Goal: Task Accomplishment & Management: Complete application form

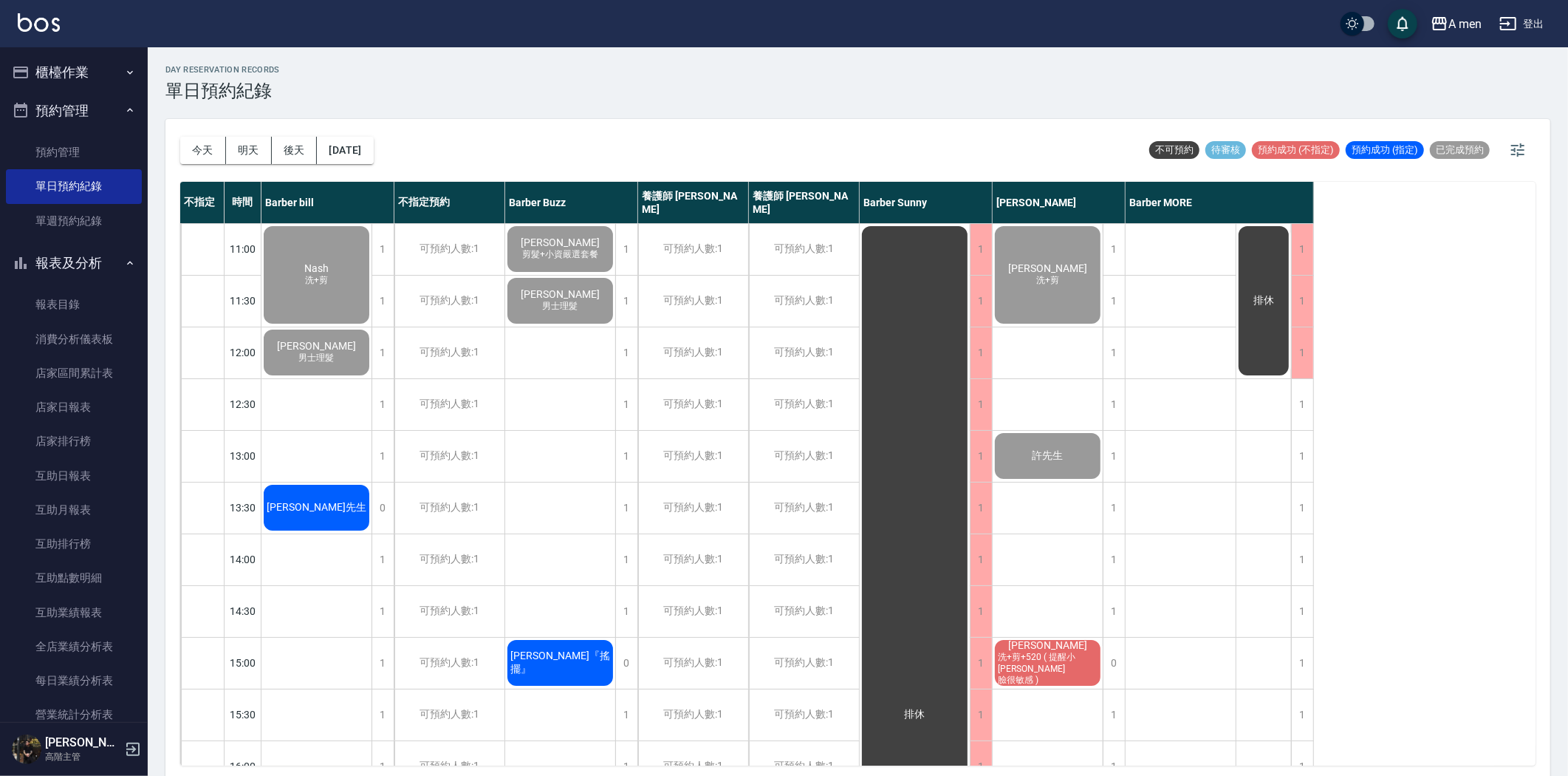
click at [342, 326] on div "[PERSON_NAME]先生" at bounding box center [316, 274] width 110 height 102
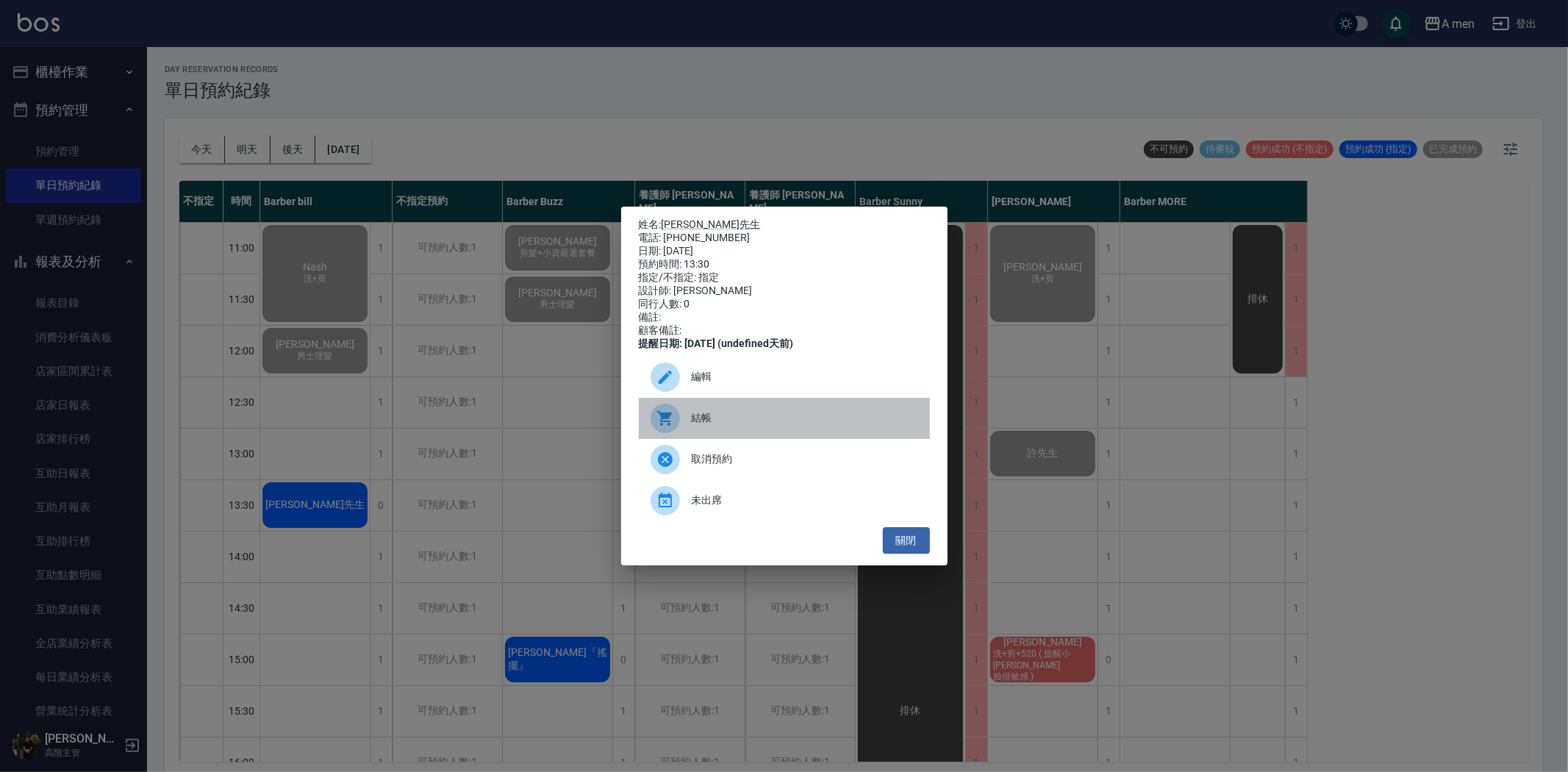
click at [729, 425] on span "結帳" at bounding box center [804, 418] width 226 height 16
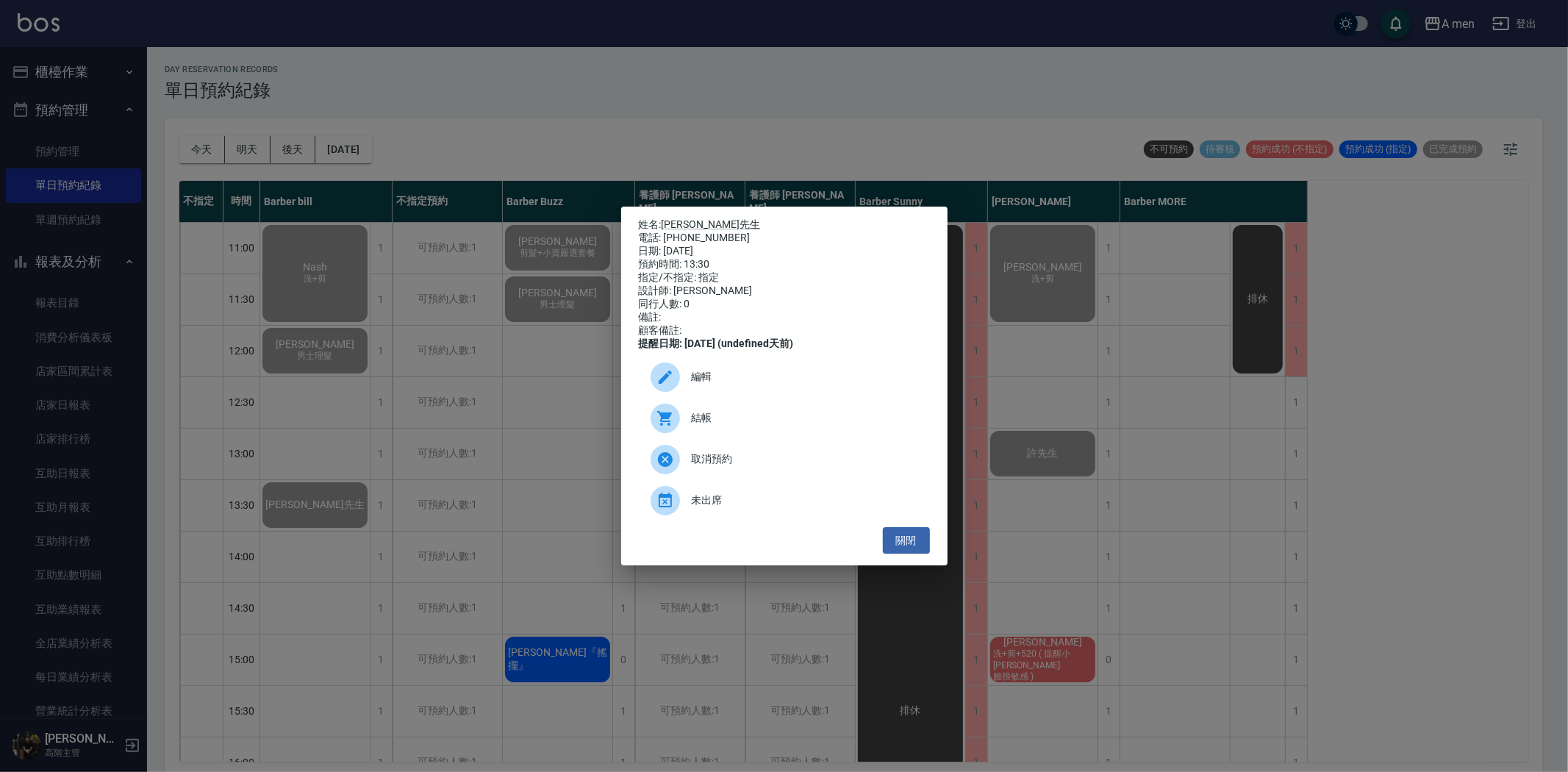
drag, startPoint x: 408, startPoint y: 483, endPoint x: 428, endPoint y: 483, distance: 20.0
click at [408, 483] on div "姓名: 黃先生 電話: 0910979973 日期: 2025/08/21 預約時間: 13:30 指定/不指定: 指定 設計師: Barber bill 同…" at bounding box center [784, 386] width 1568 height 772
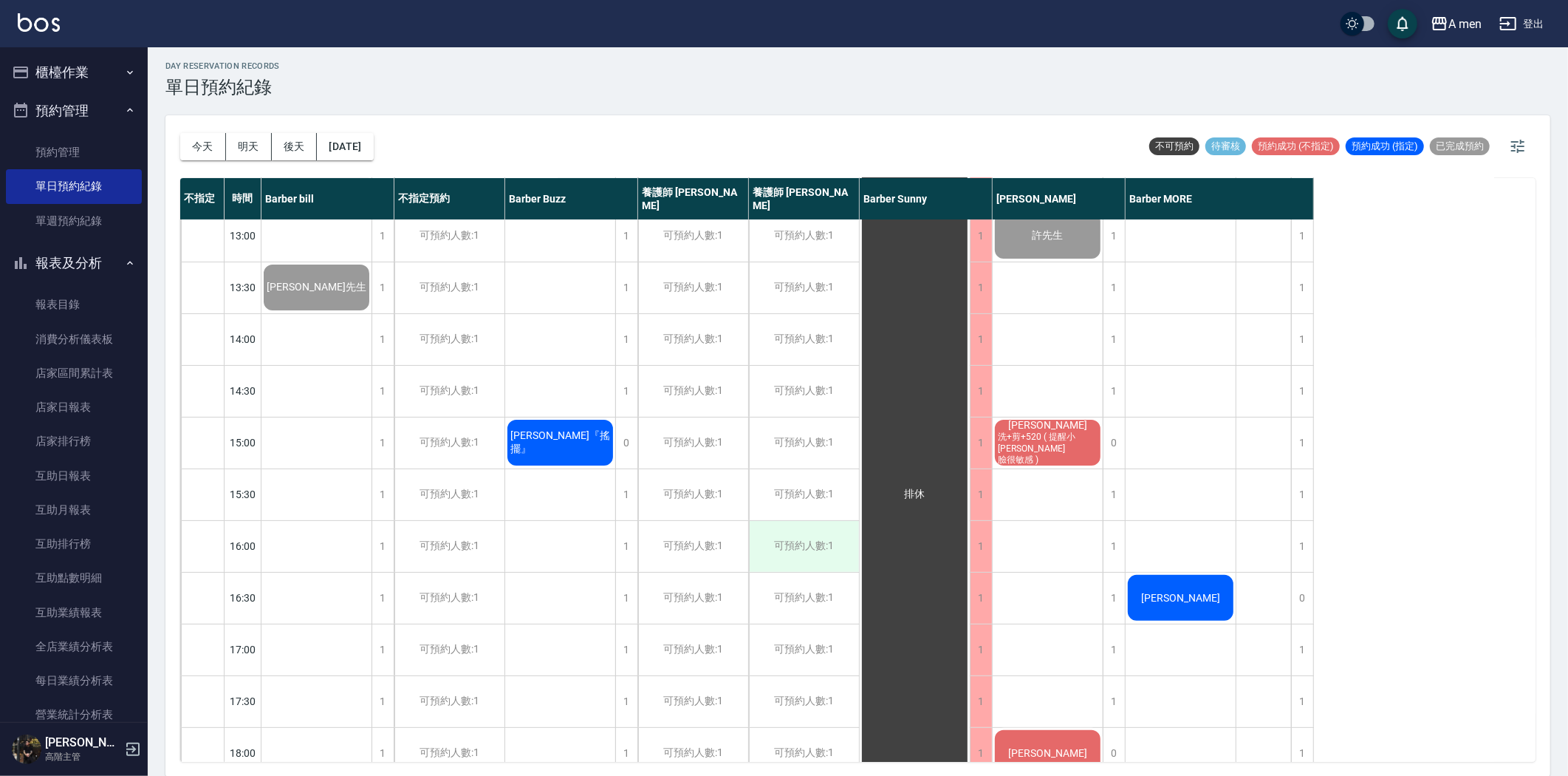
scroll to position [246, 0]
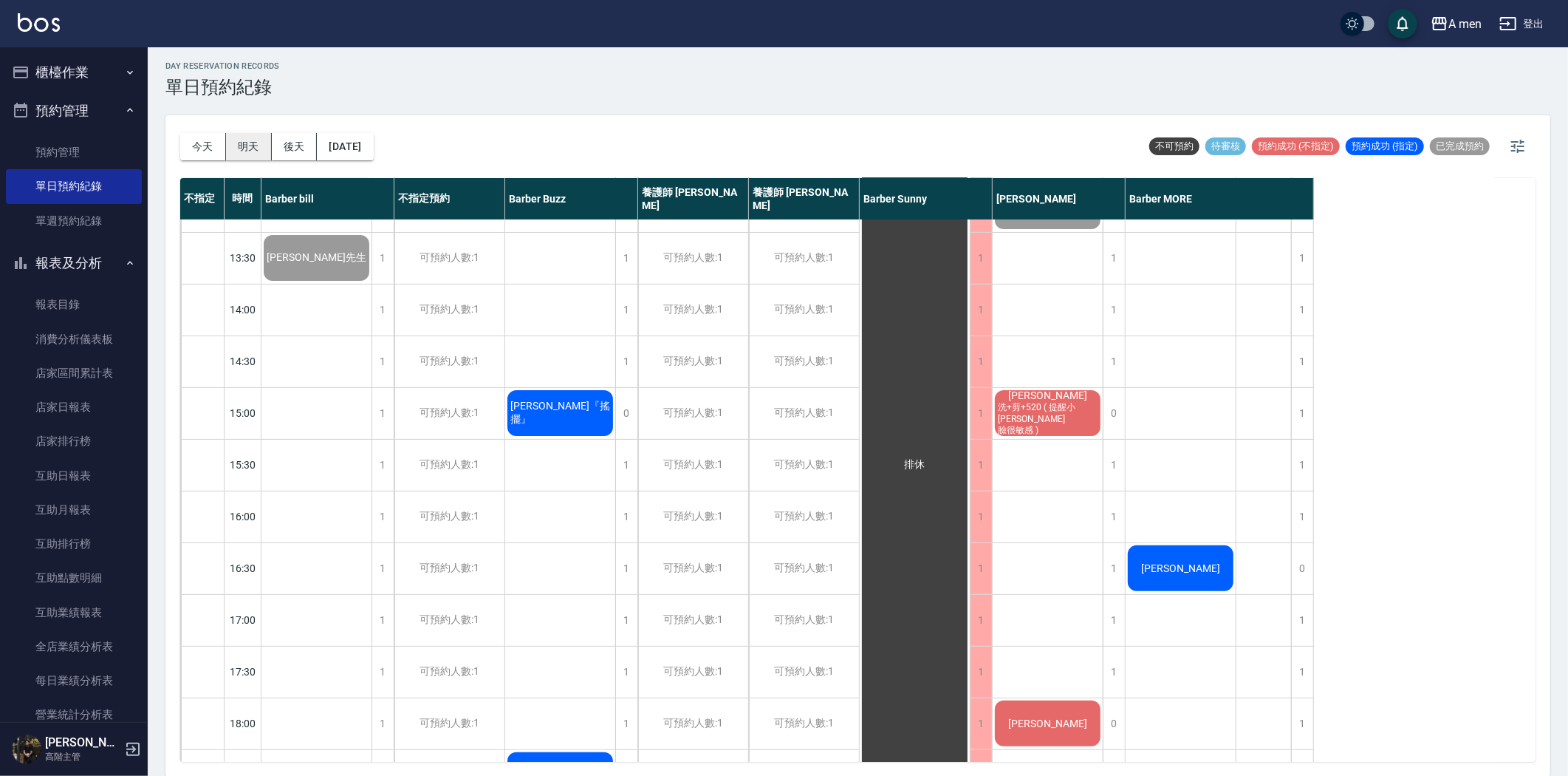
click at [231, 149] on button "明天" at bounding box center [249, 146] width 46 height 27
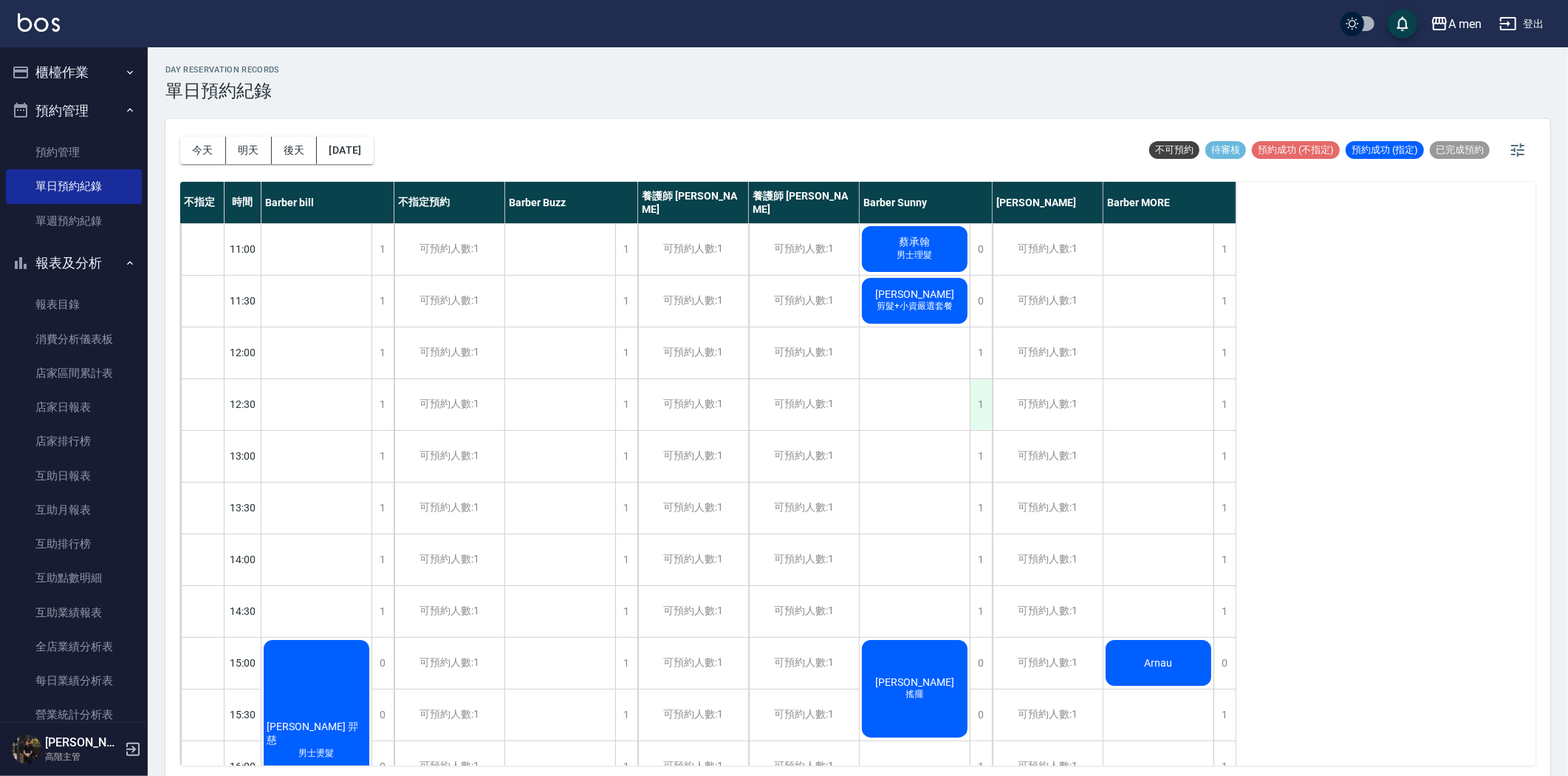
click at [978, 390] on div "1" at bounding box center [980, 404] width 22 height 51
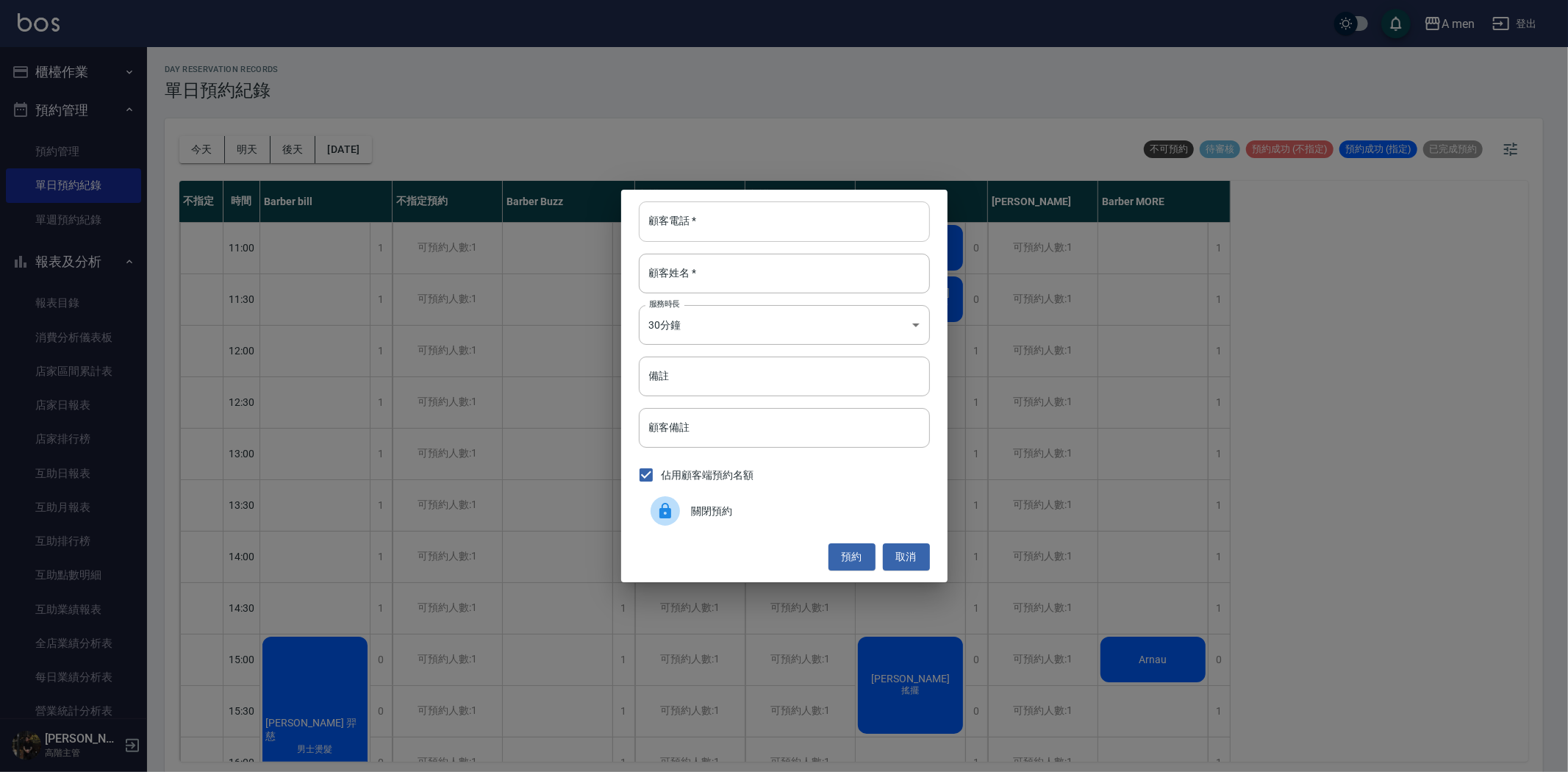
click at [771, 220] on input "顧客電話   *" at bounding box center [784, 221] width 291 height 40
type input "0984327760"
click at [774, 263] on input "顧客姓名   *" at bounding box center [784, 274] width 291 height 40
click at [862, 561] on button "預約" at bounding box center [852, 556] width 47 height 27
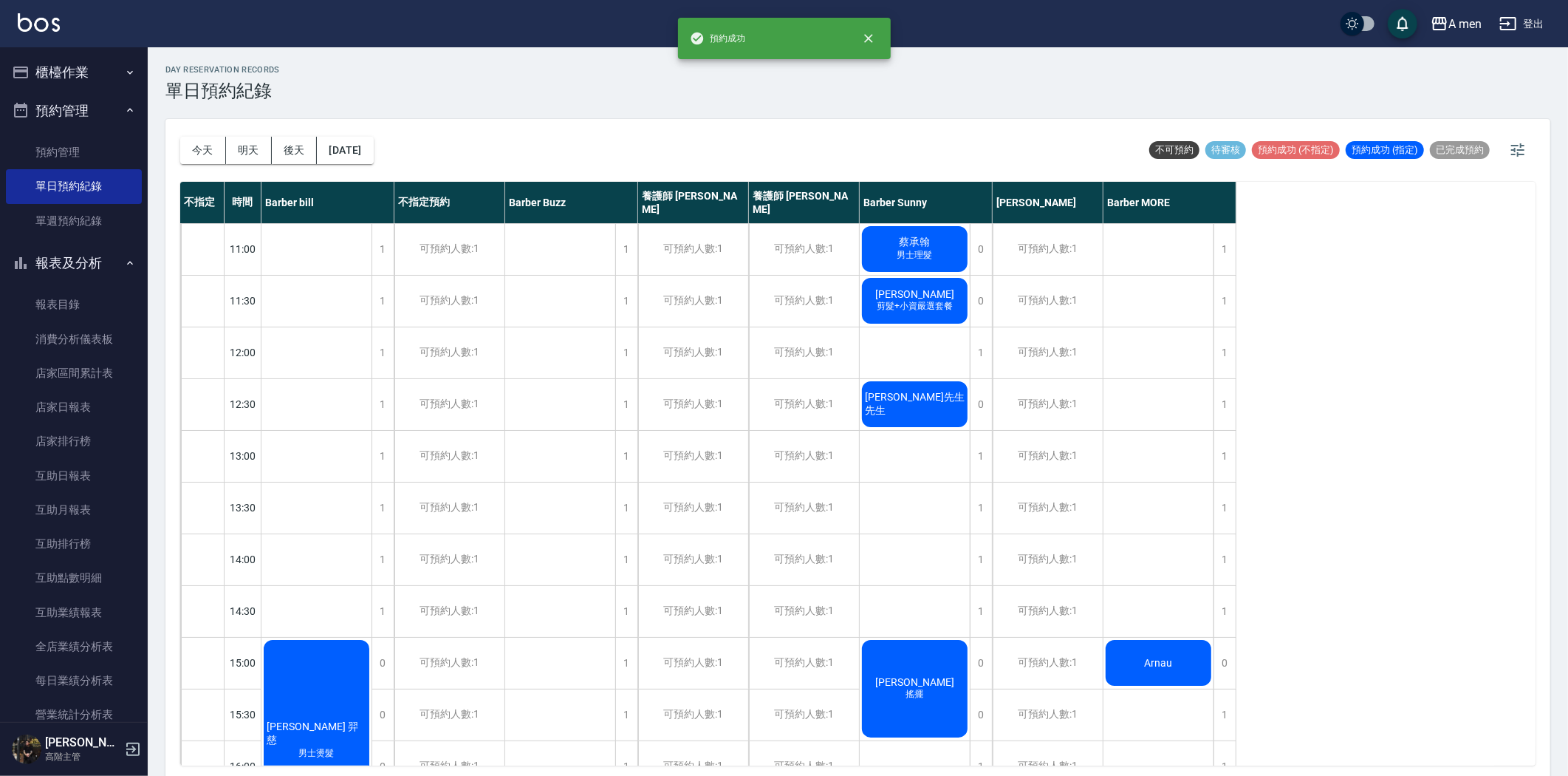
click at [369, 720] on span "張先生先生" at bounding box center [316, 733] width 105 height 27
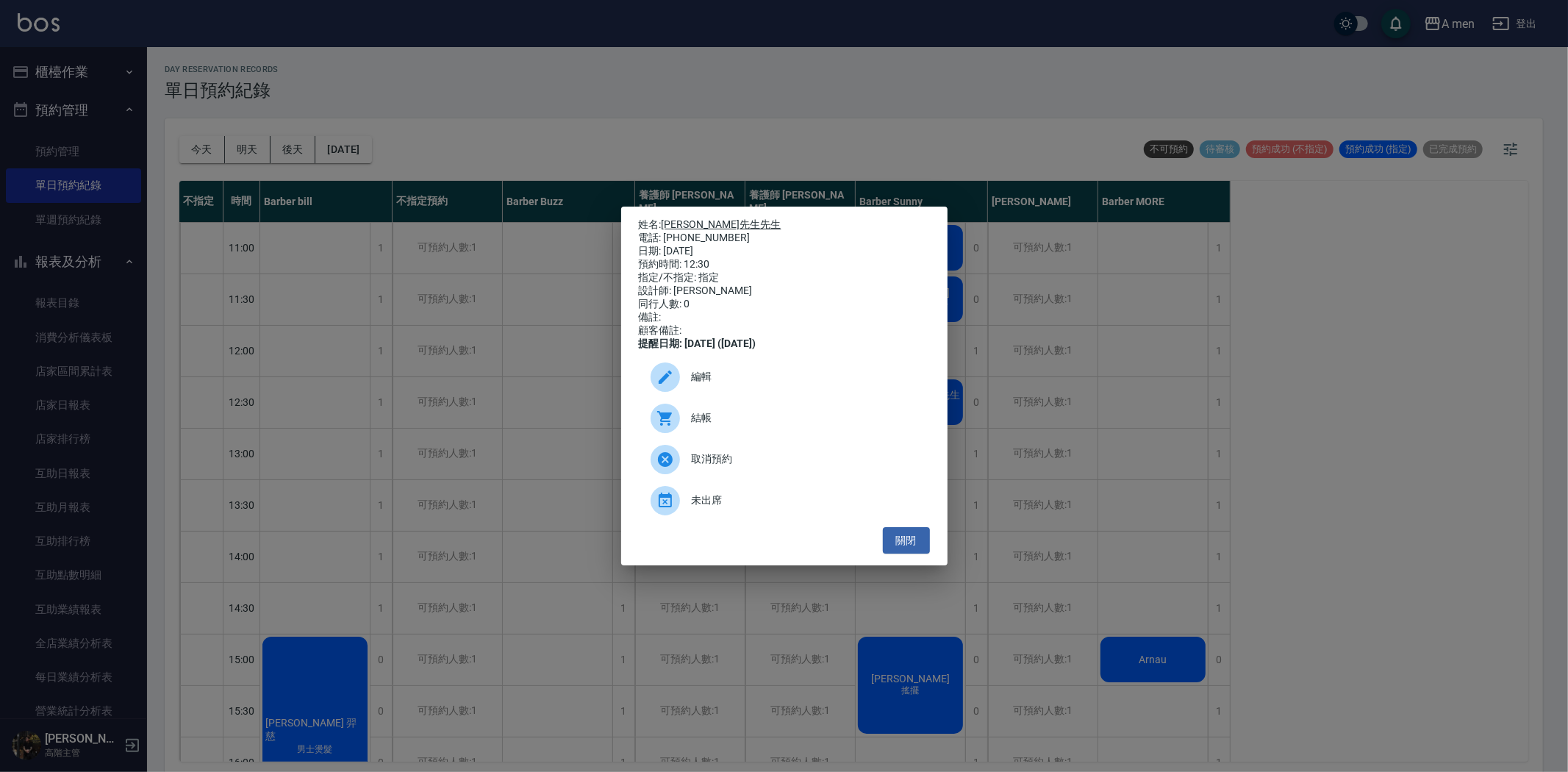
click at [693, 218] on link "張先生先生" at bounding box center [721, 224] width 120 height 12
click at [924, 552] on button "關閉" at bounding box center [907, 540] width 47 height 27
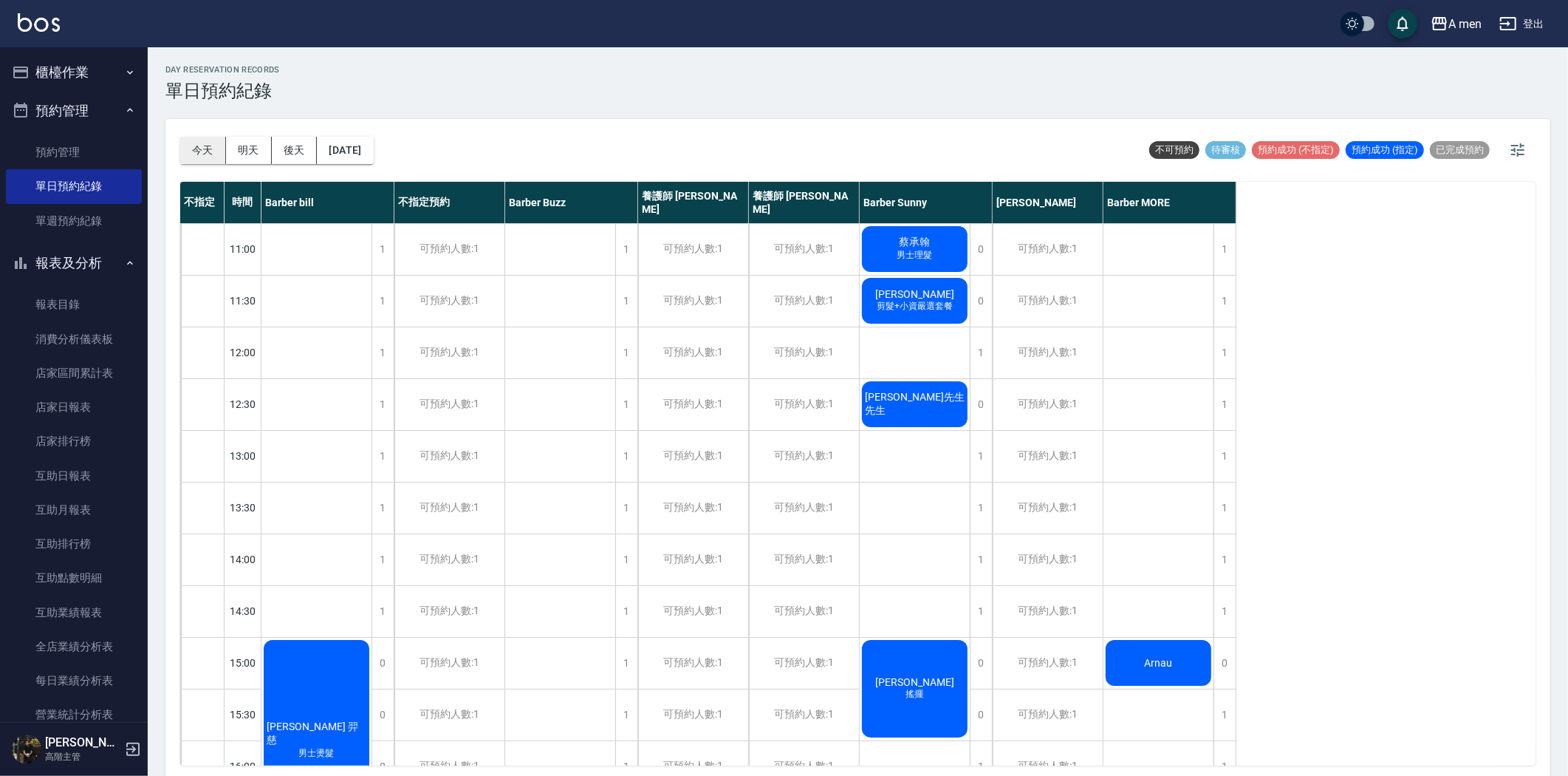
click at [211, 149] on button "今天" at bounding box center [203, 150] width 46 height 27
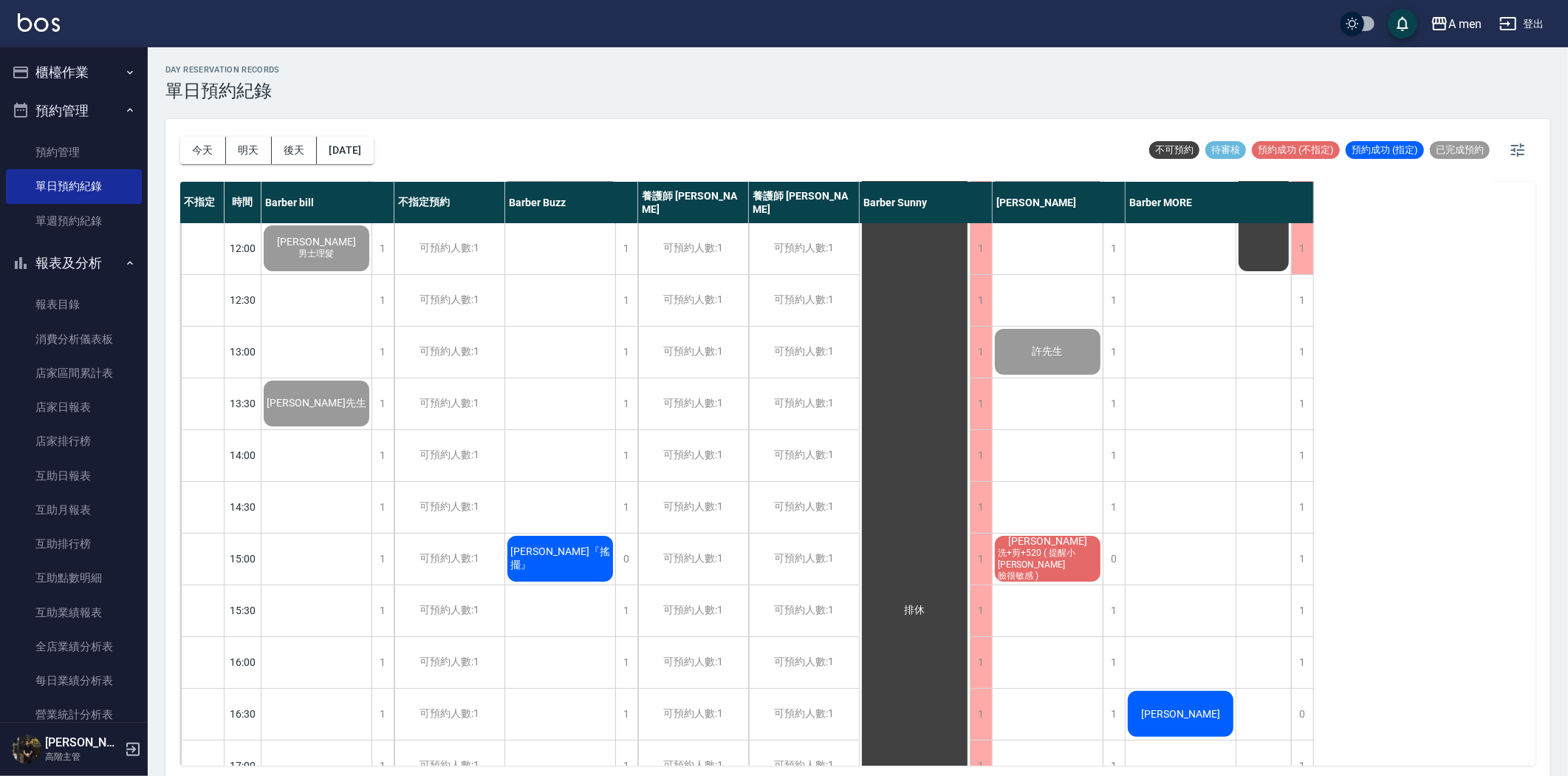
scroll to position [164, 0]
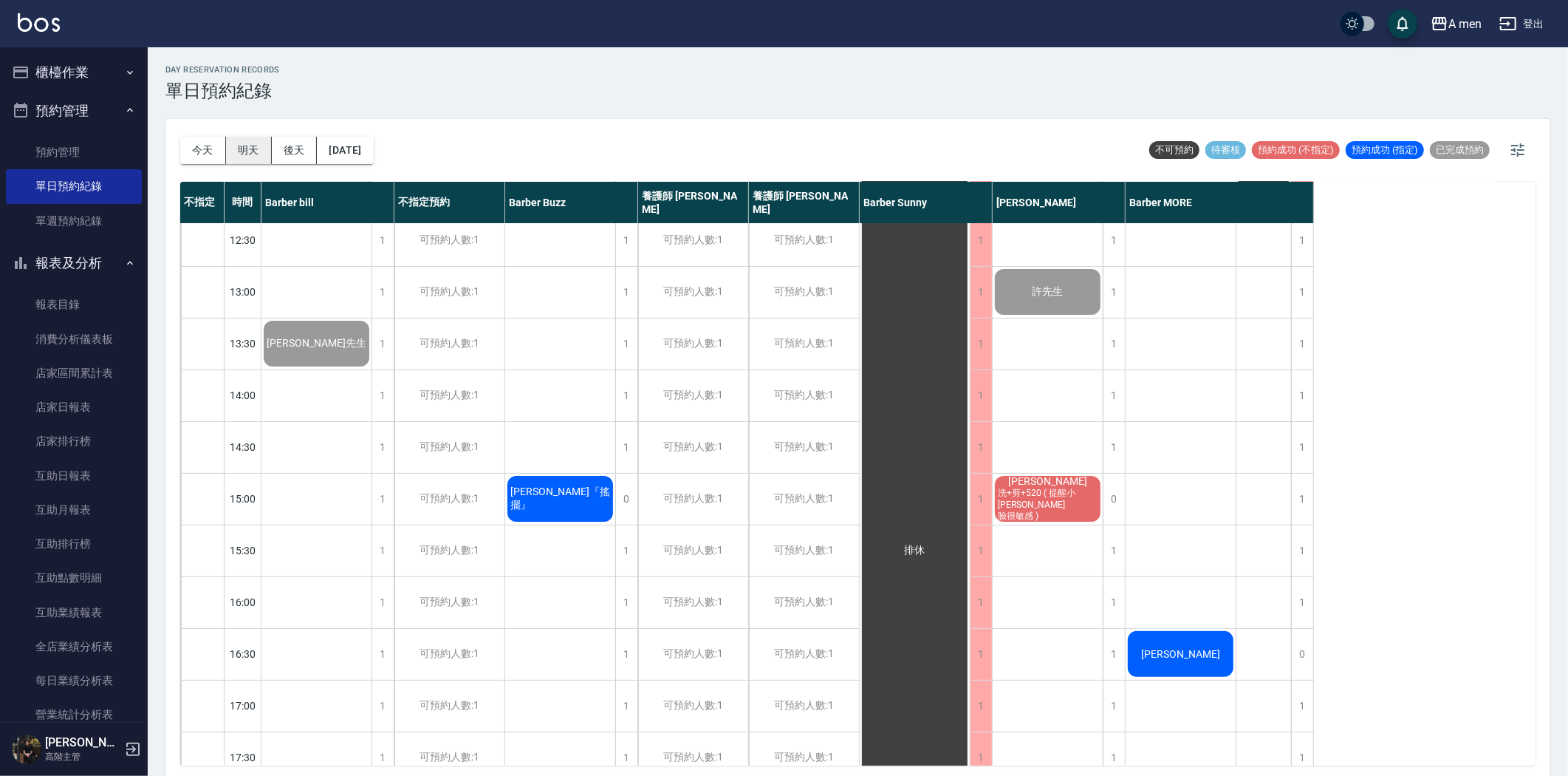
click at [246, 149] on button "明天" at bounding box center [249, 150] width 46 height 27
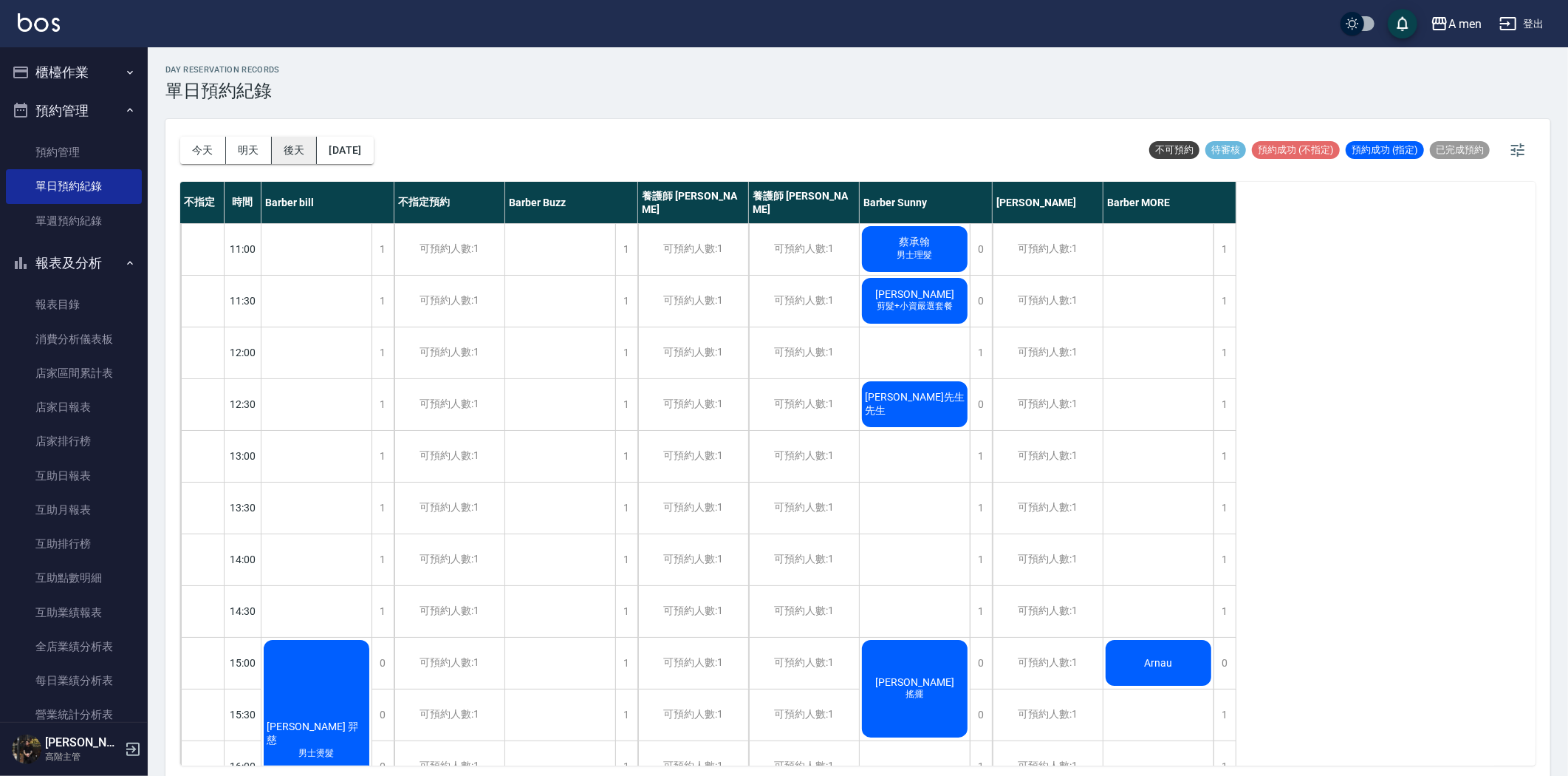
click at [299, 159] on button "後天" at bounding box center [294, 150] width 46 height 27
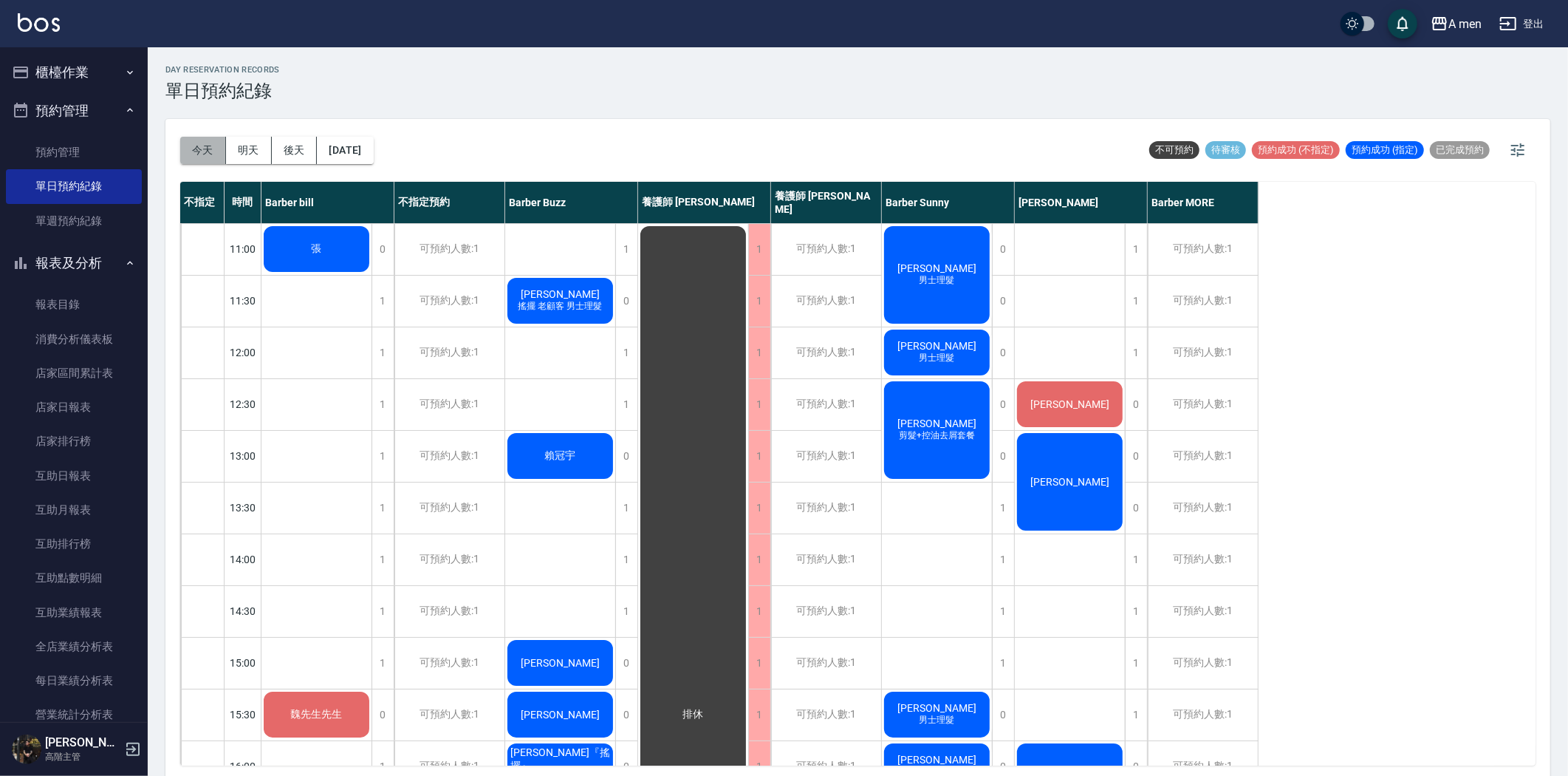
click at [199, 148] on button "今天" at bounding box center [203, 150] width 46 height 27
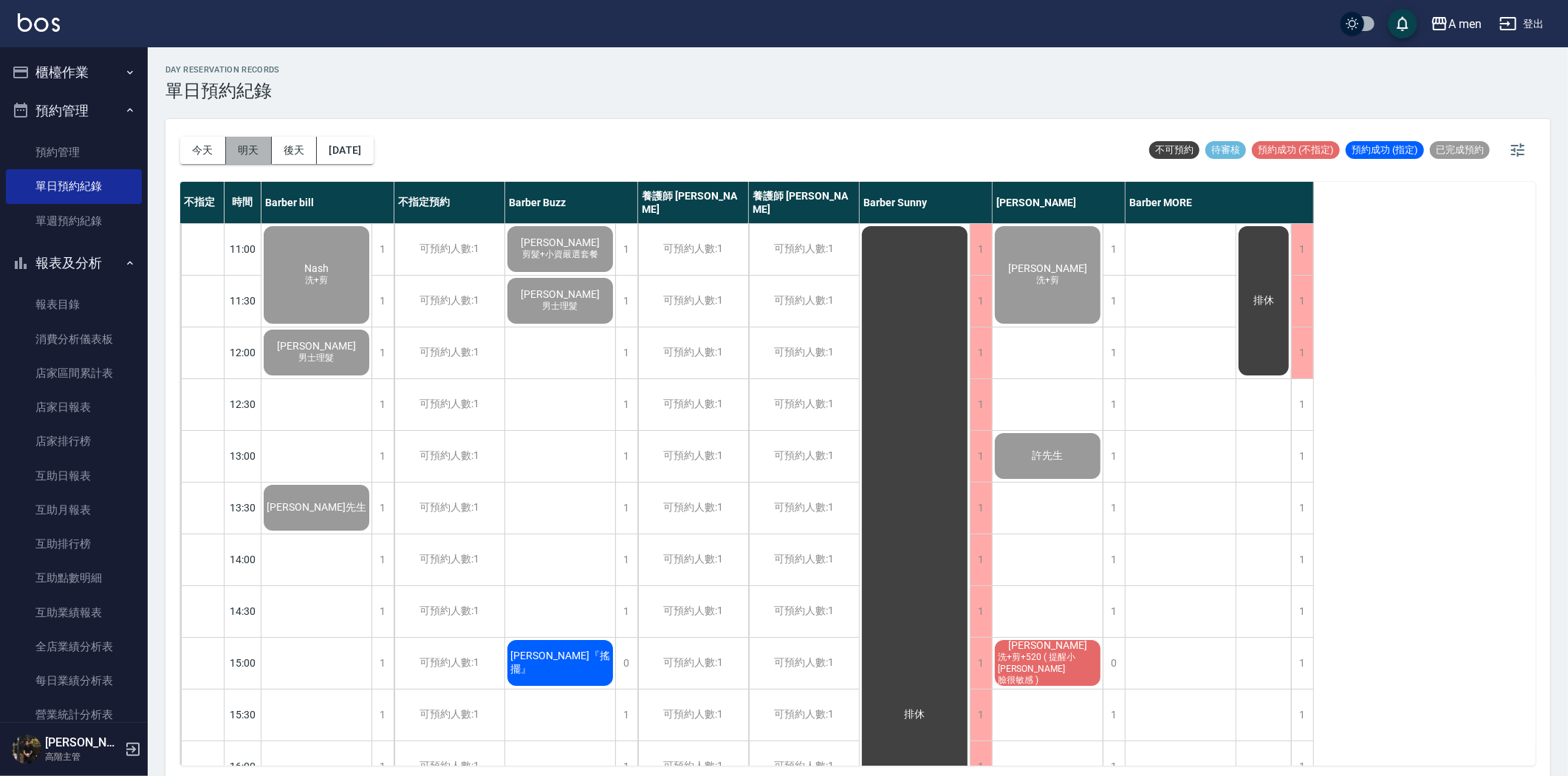
click at [253, 152] on button "明天" at bounding box center [249, 150] width 46 height 27
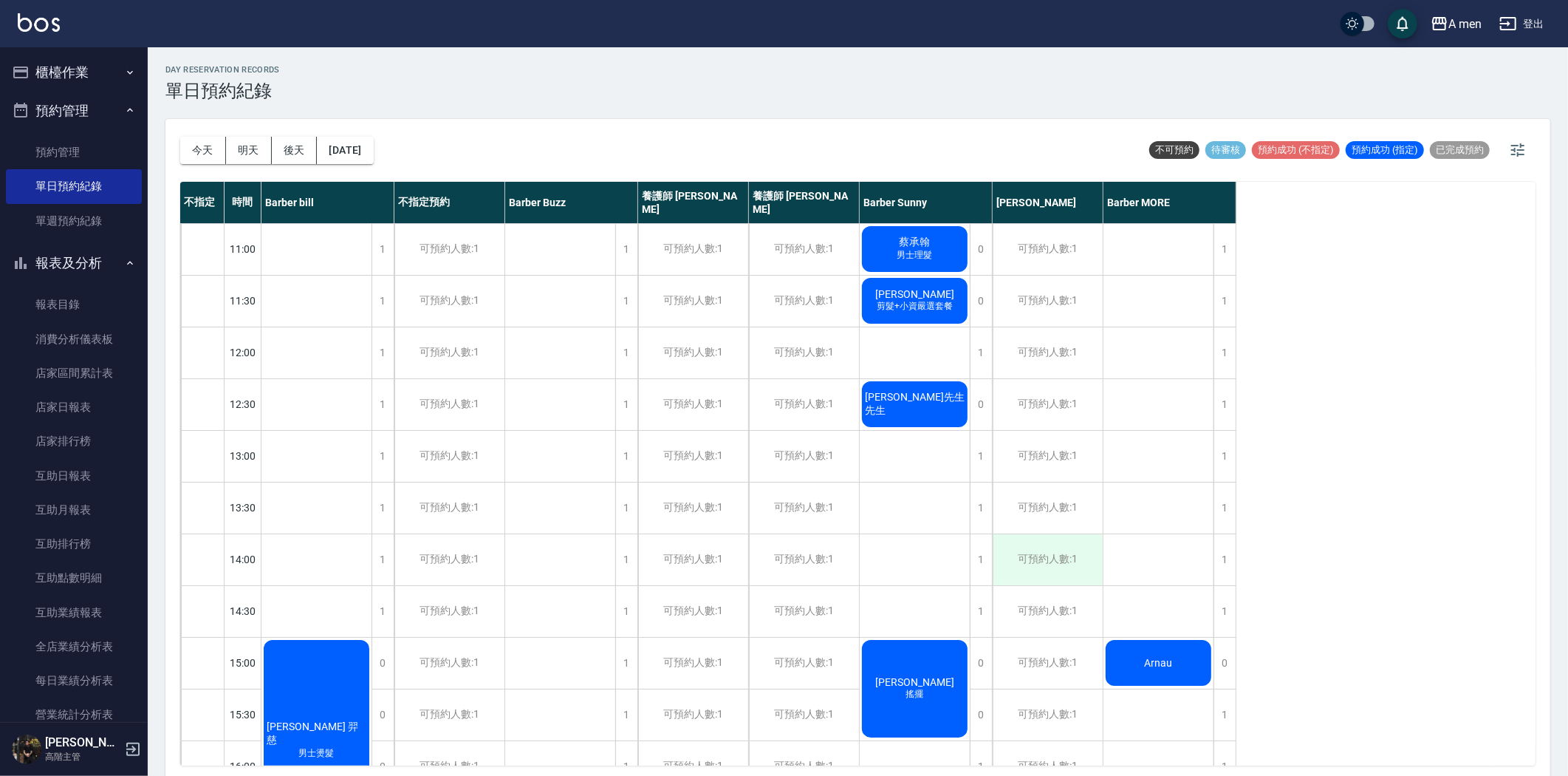
click at [1084, 557] on div "可預約人數:1" at bounding box center [1047, 559] width 110 height 51
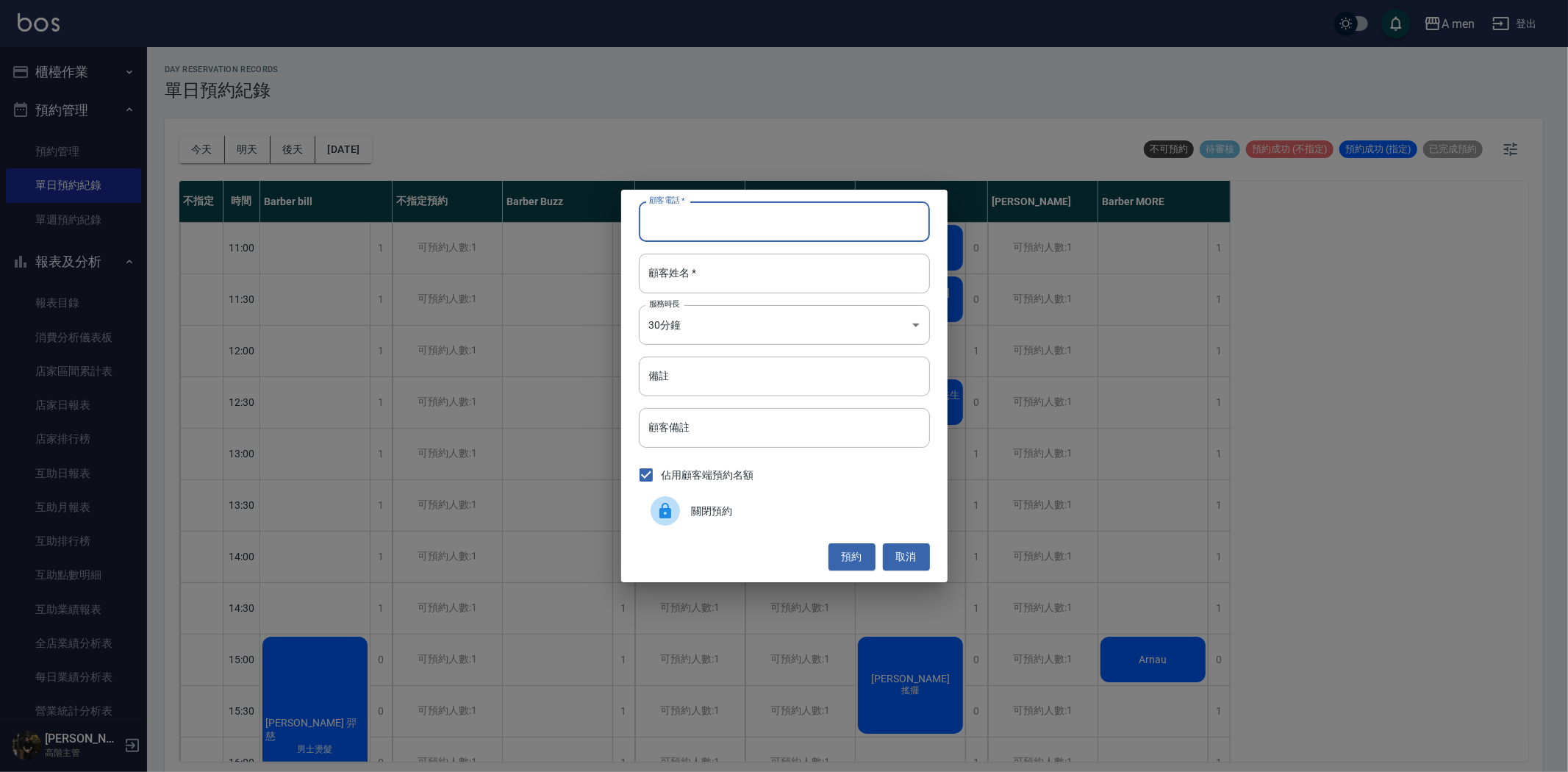
click at [782, 236] on input "顧客電話   *" at bounding box center [784, 221] width 291 height 40
type input "0988753550"
click at [745, 289] on input "顧客姓名   *" at bounding box center [784, 274] width 291 height 40
type input "d"
type input "ㄌ"
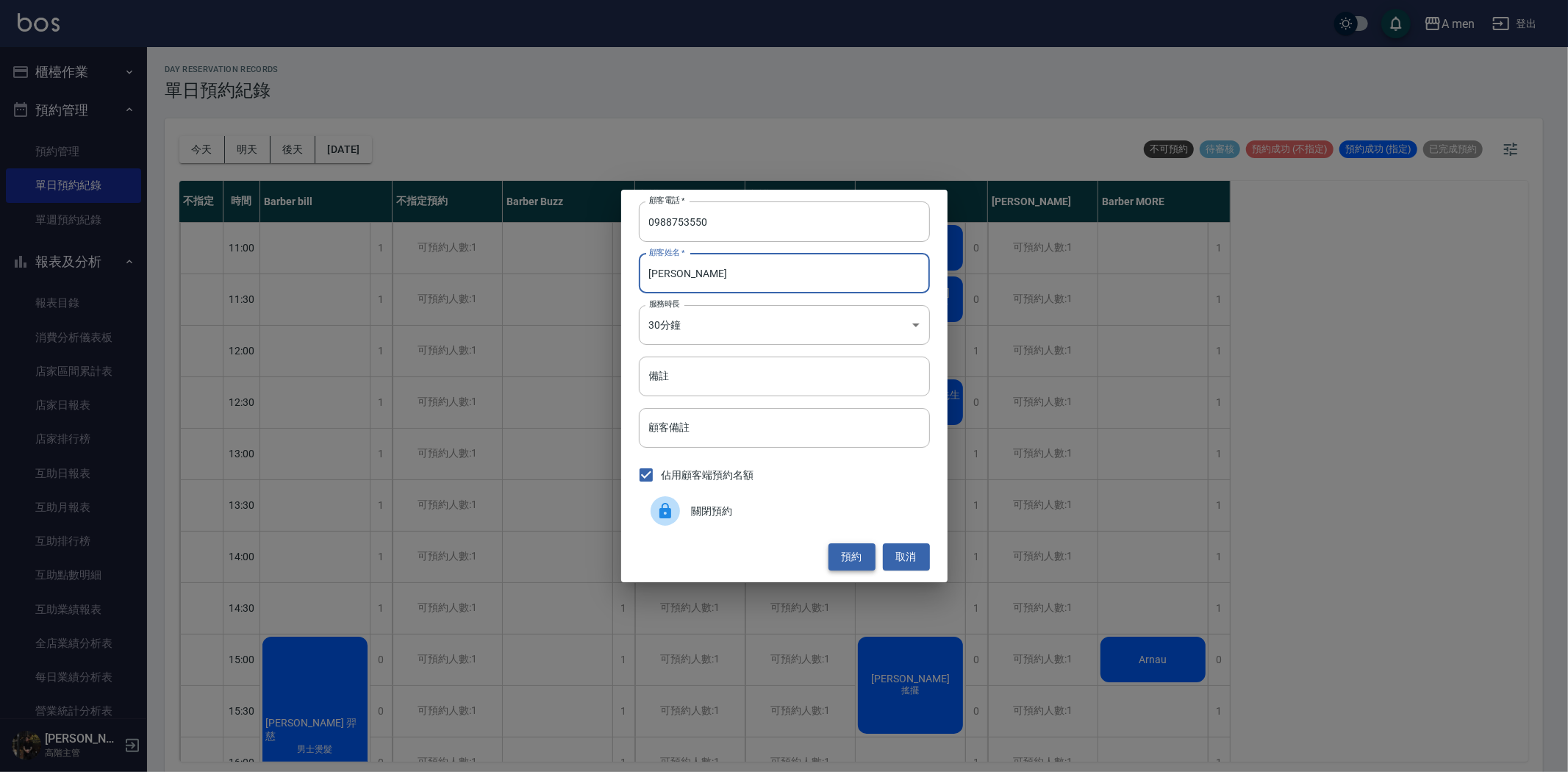
type input "劉先生"
click at [868, 556] on button "預約" at bounding box center [852, 556] width 47 height 27
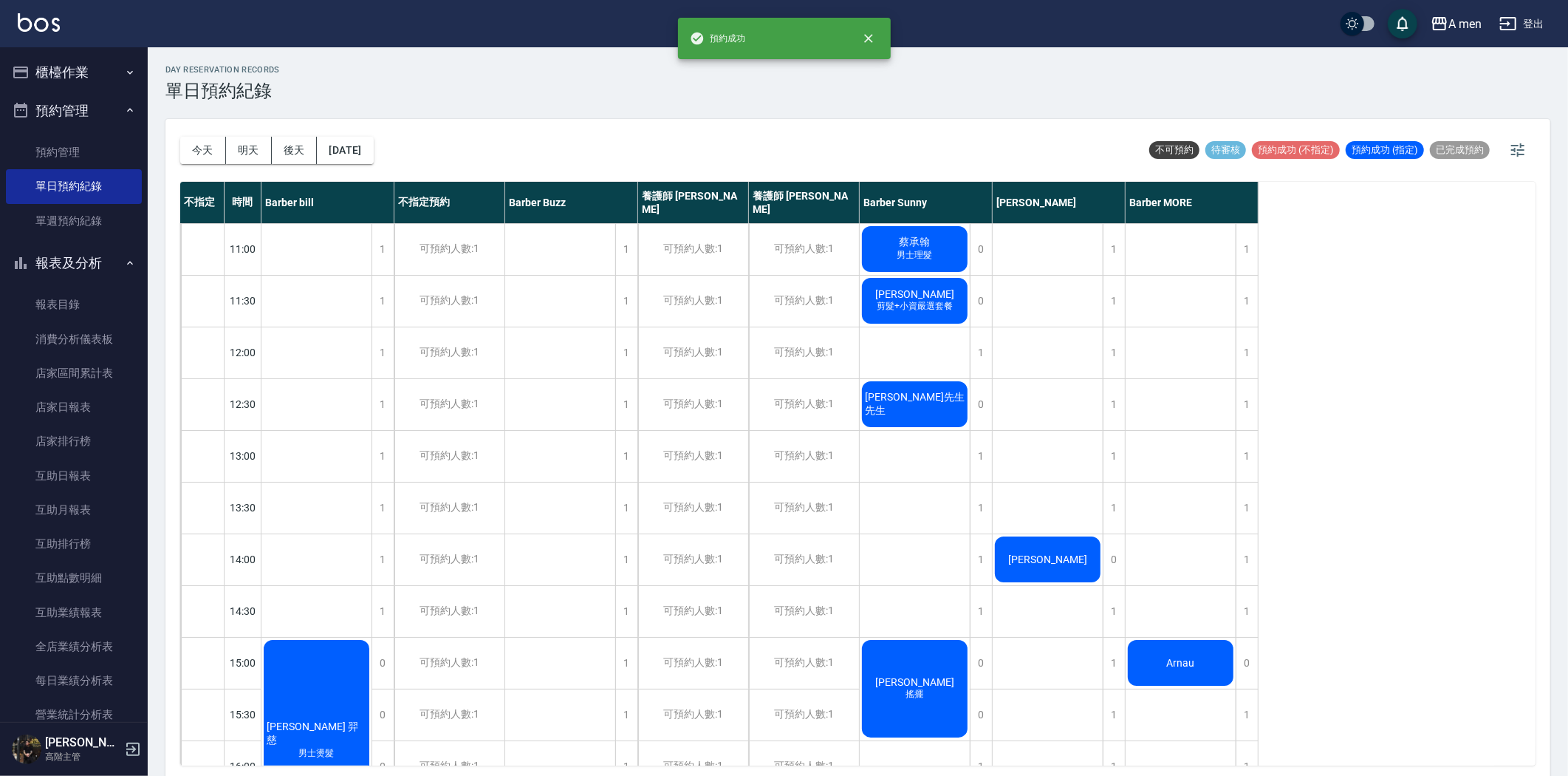
click at [372, 638] on div "劉先生" at bounding box center [316, 740] width 110 height 206
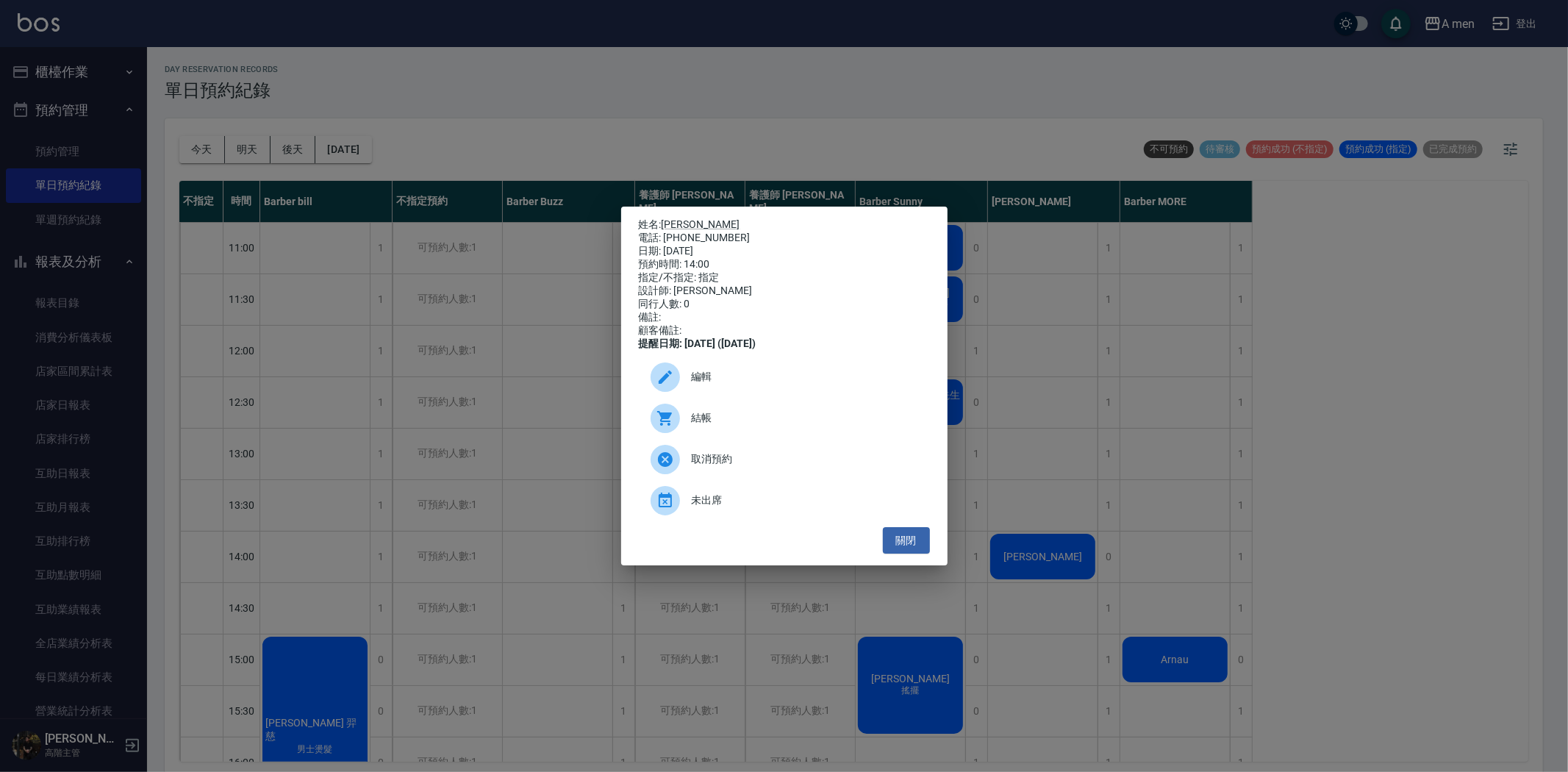
click at [704, 385] on span "編輯" at bounding box center [804, 377] width 226 height 16
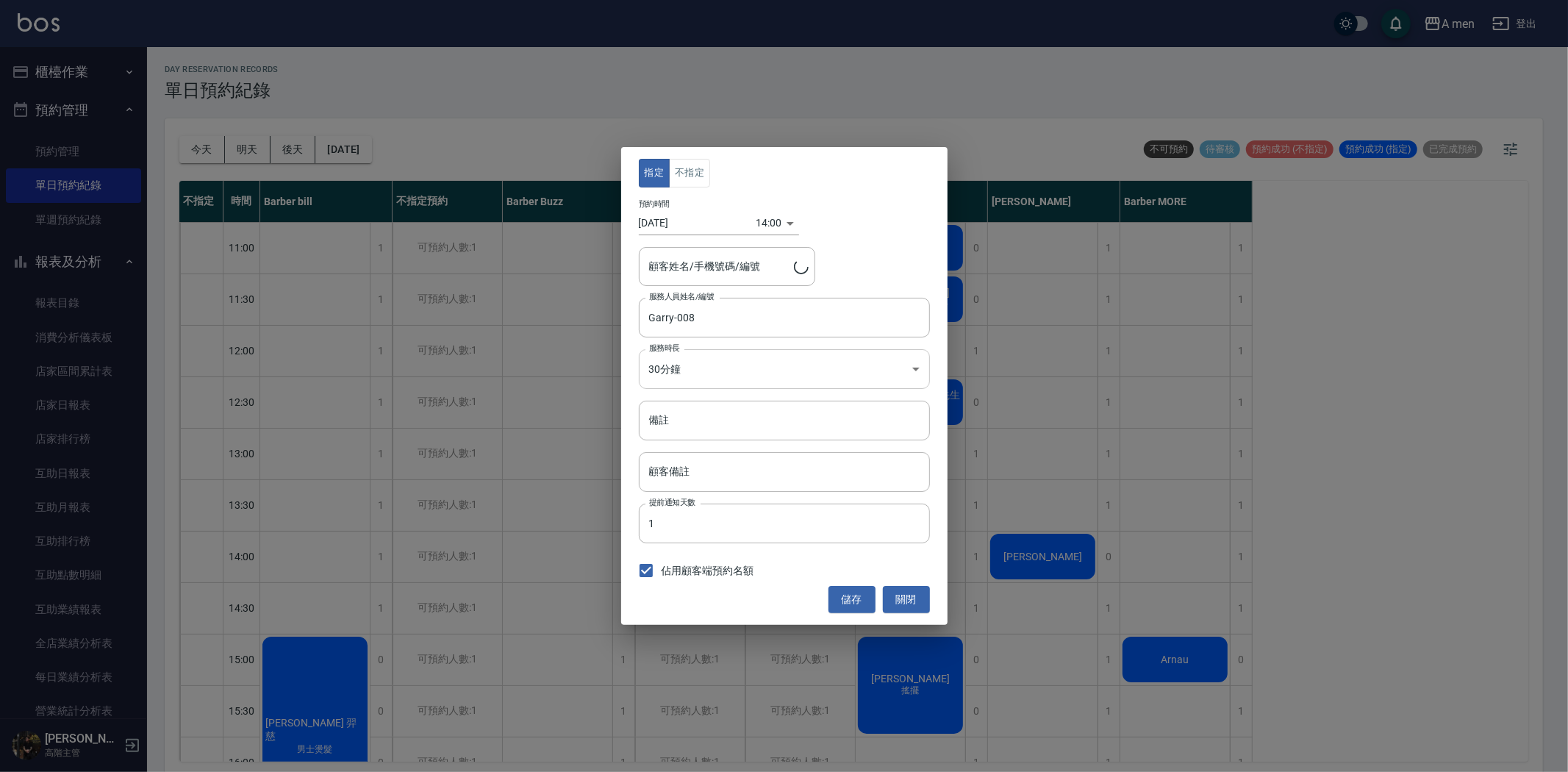
type input "劉先生/0988753550"
click at [719, 261] on input "劉先生/0988753550" at bounding box center [716, 267] width 141 height 26
click at [905, 333] on div at bounding box center [914, 316] width 19 height 39
click at [738, 315] on input "Garry-008" at bounding box center [773, 317] width 256 height 26
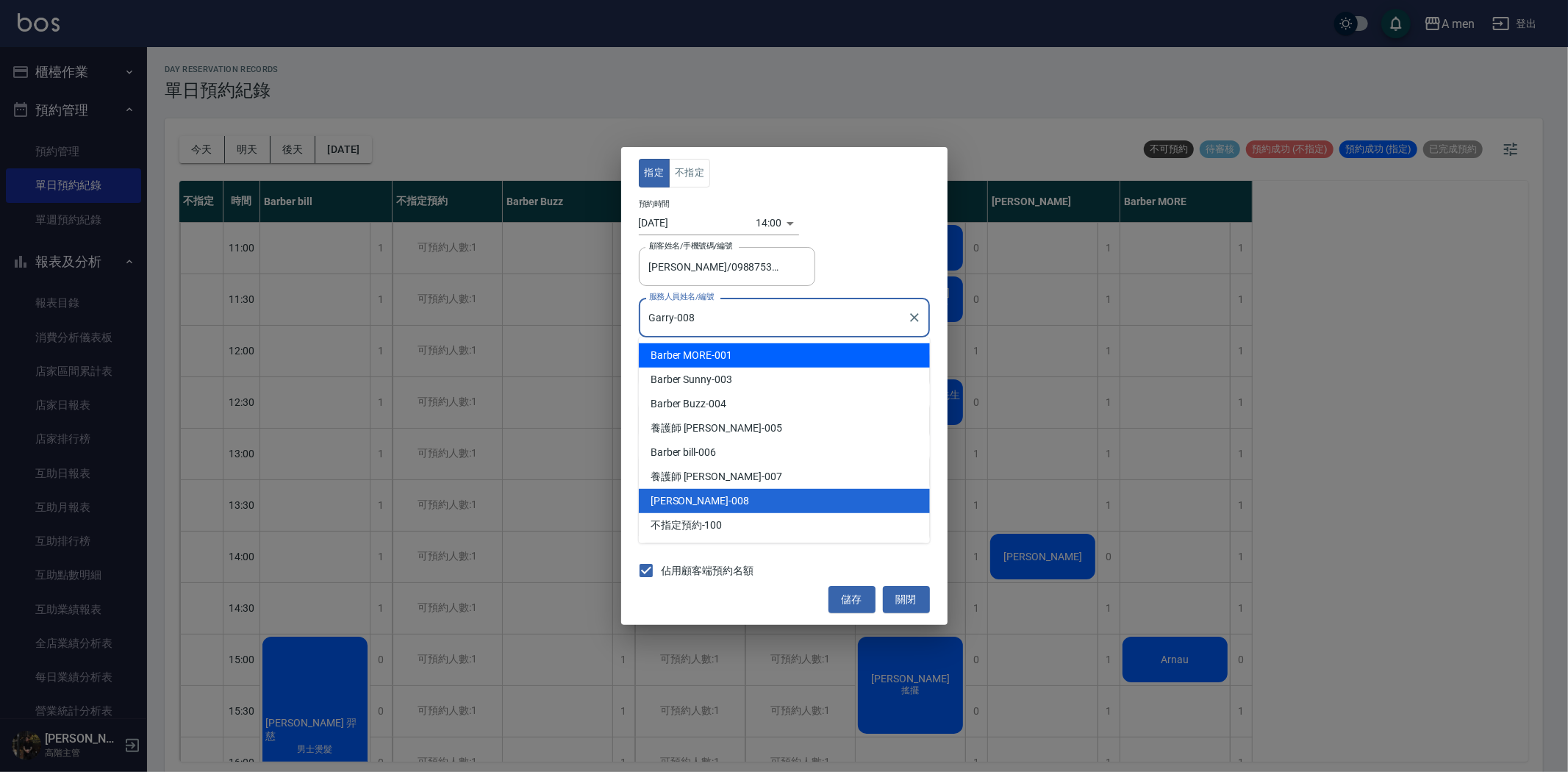
click at [731, 354] on div "Barber MORE -001" at bounding box center [784, 355] width 291 height 24
type input "Barber MORE-001"
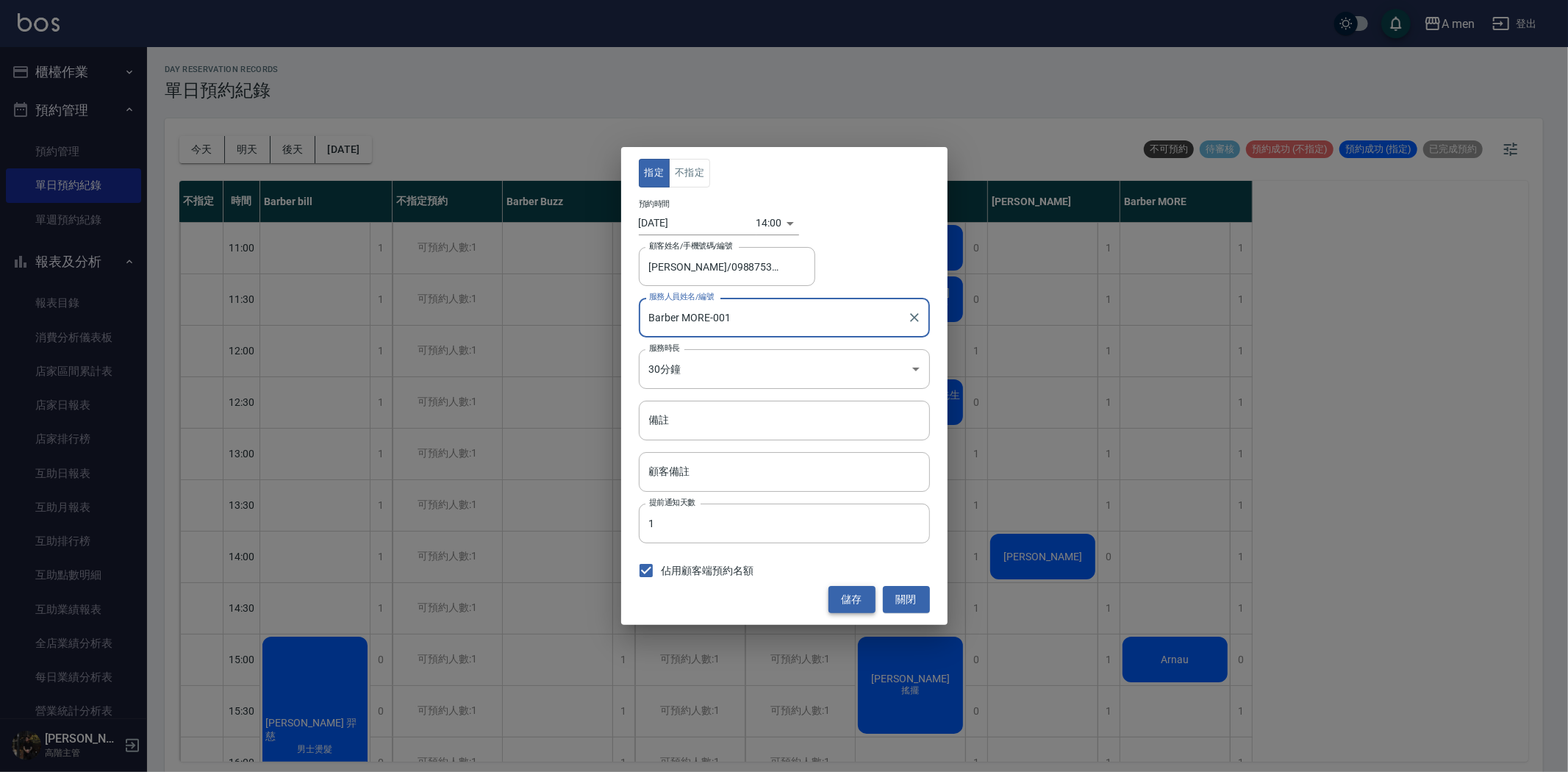
click at [861, 606] on button "儲存" at bounding box center [852, 599] width 47 height 27
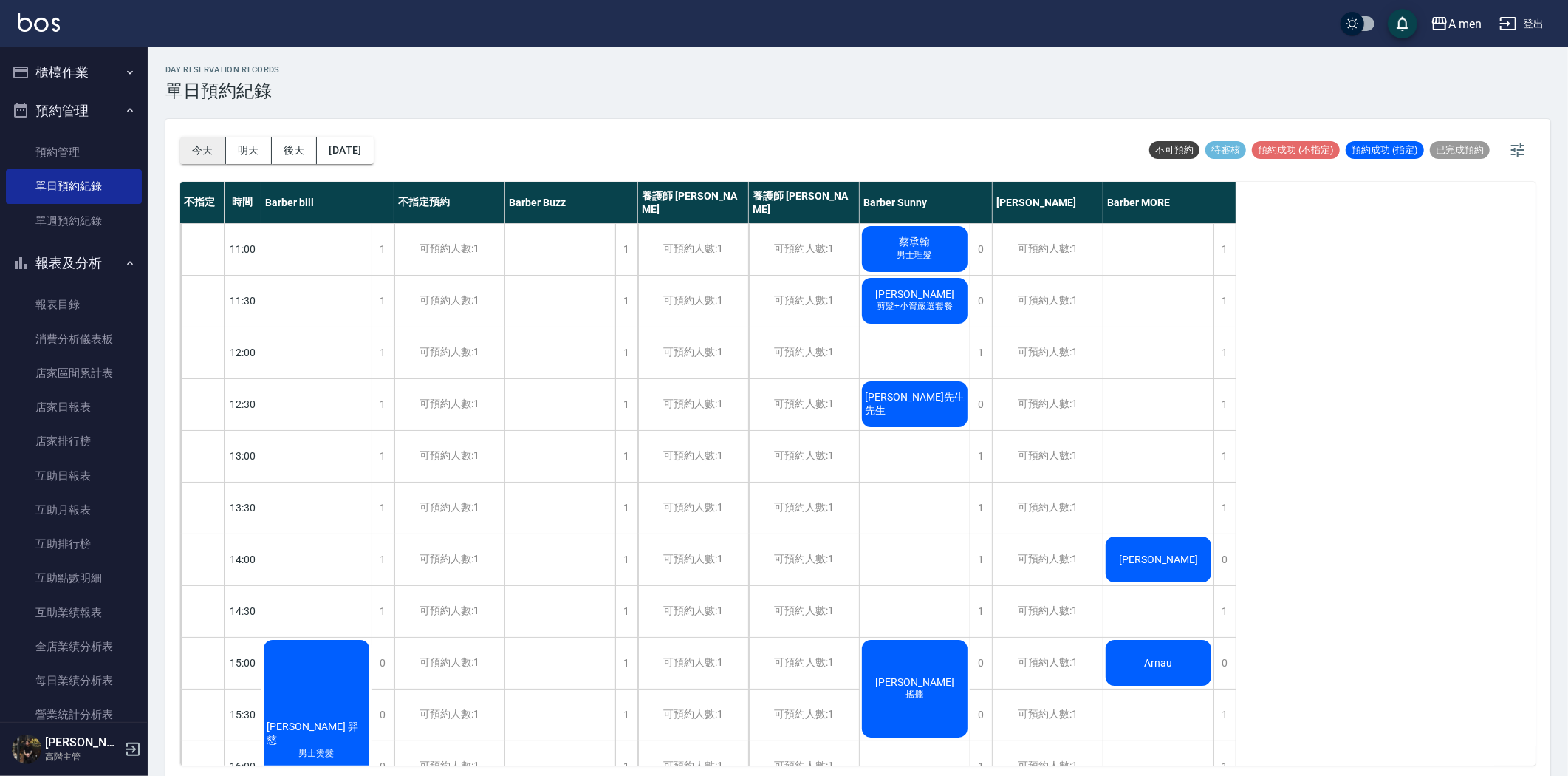
click at [207, 148] on button "今天" at bounding box center [203, 150] width 46 height 27
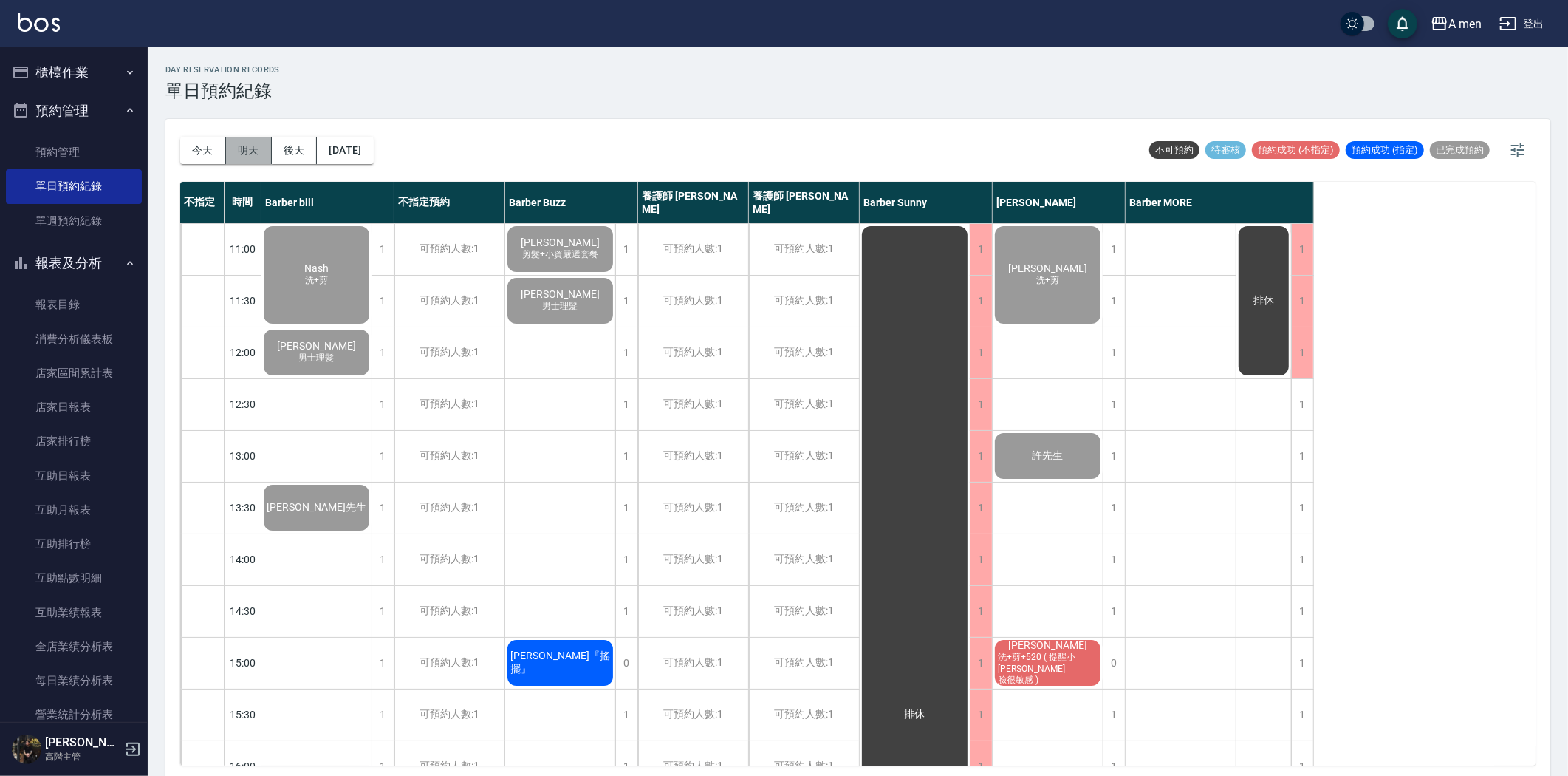
click at [232, 149] on button "明天" at bounding box center [249, 150] width 46 height 27
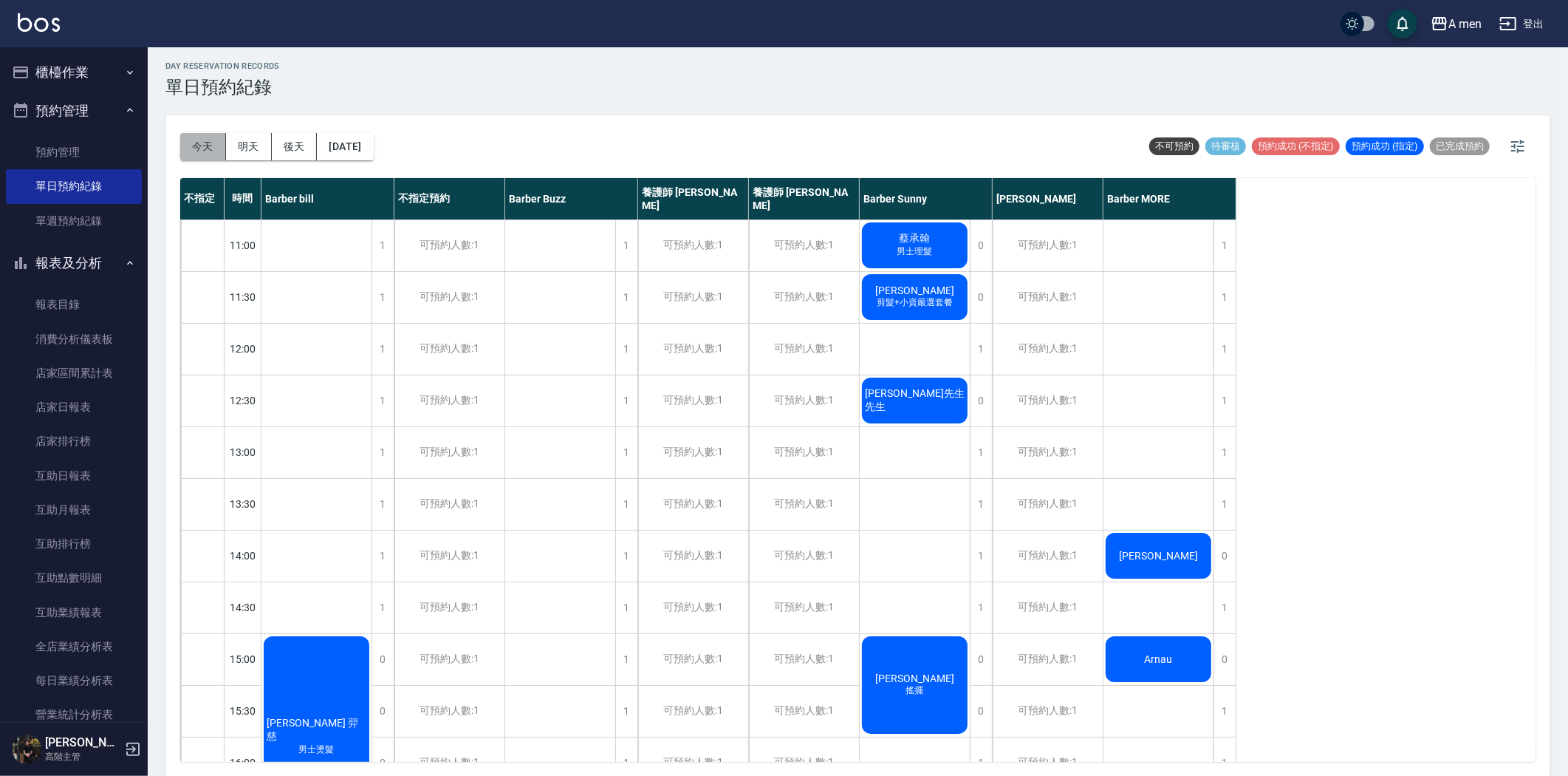
click at [200, 138] on button "今天" at bounding box center [203, 146] width 46 height 27
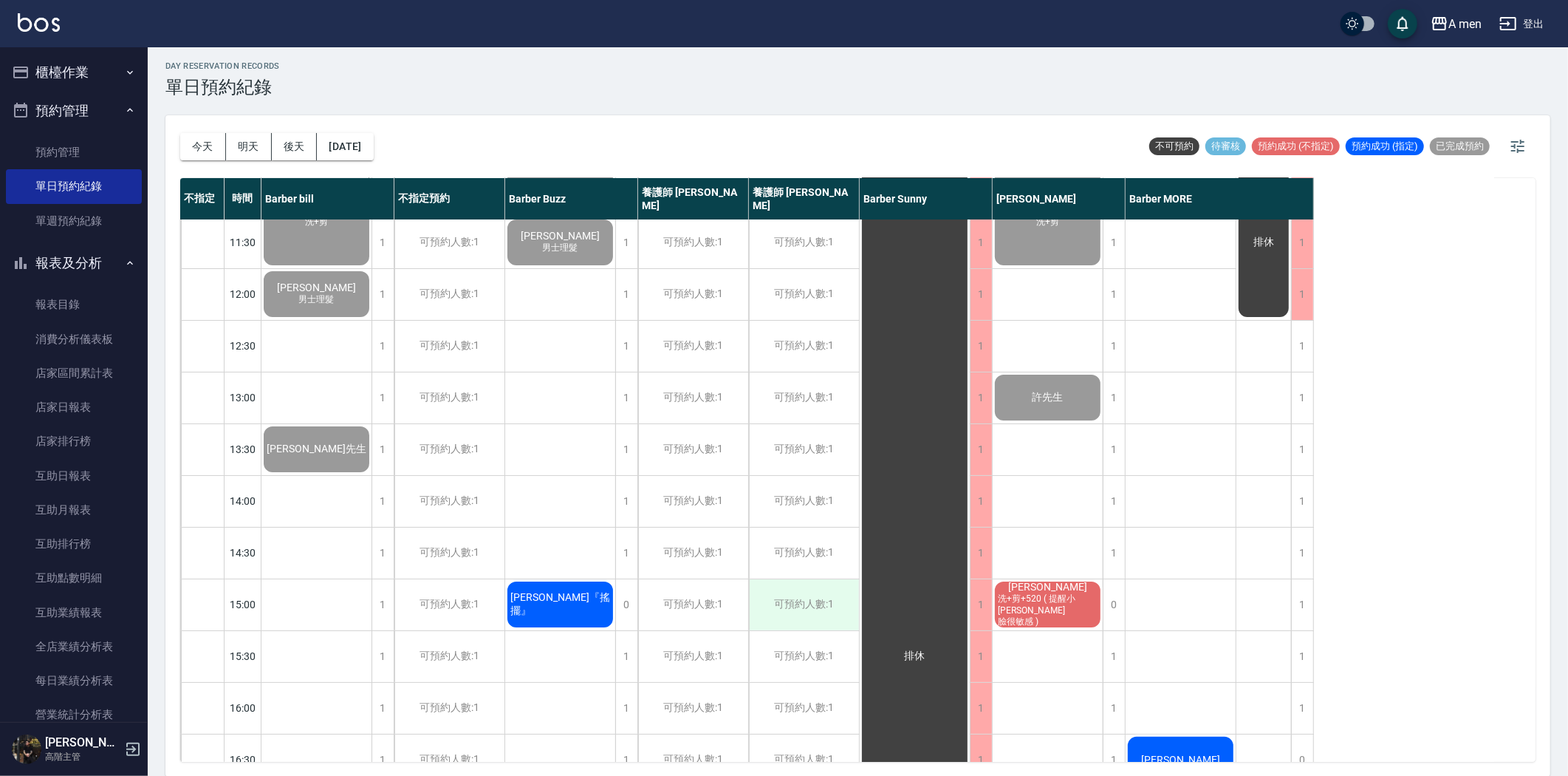
scroll to position [82, 0]
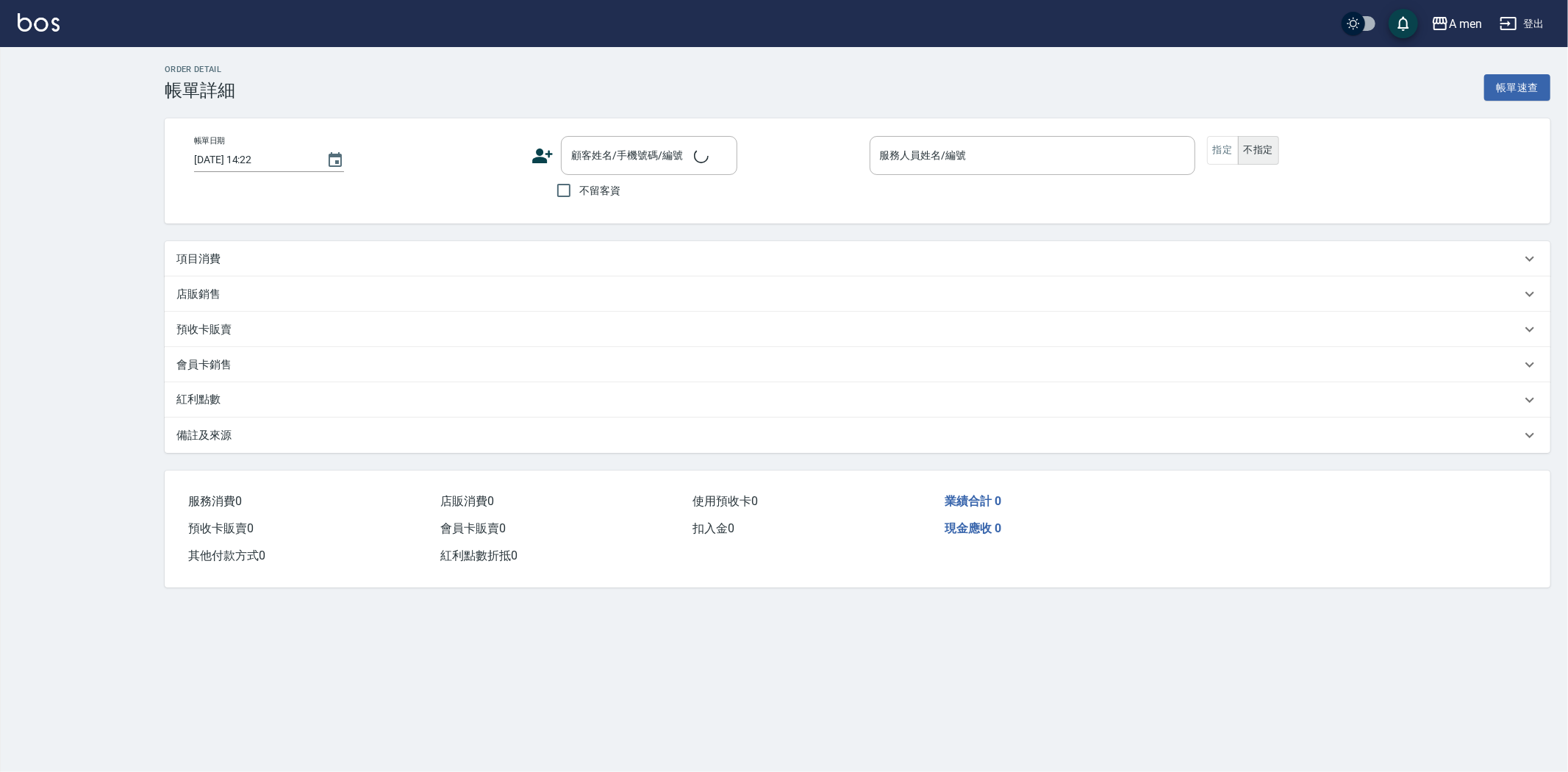
type input "[DATE] 13:30"
type input "Barber bill-006"
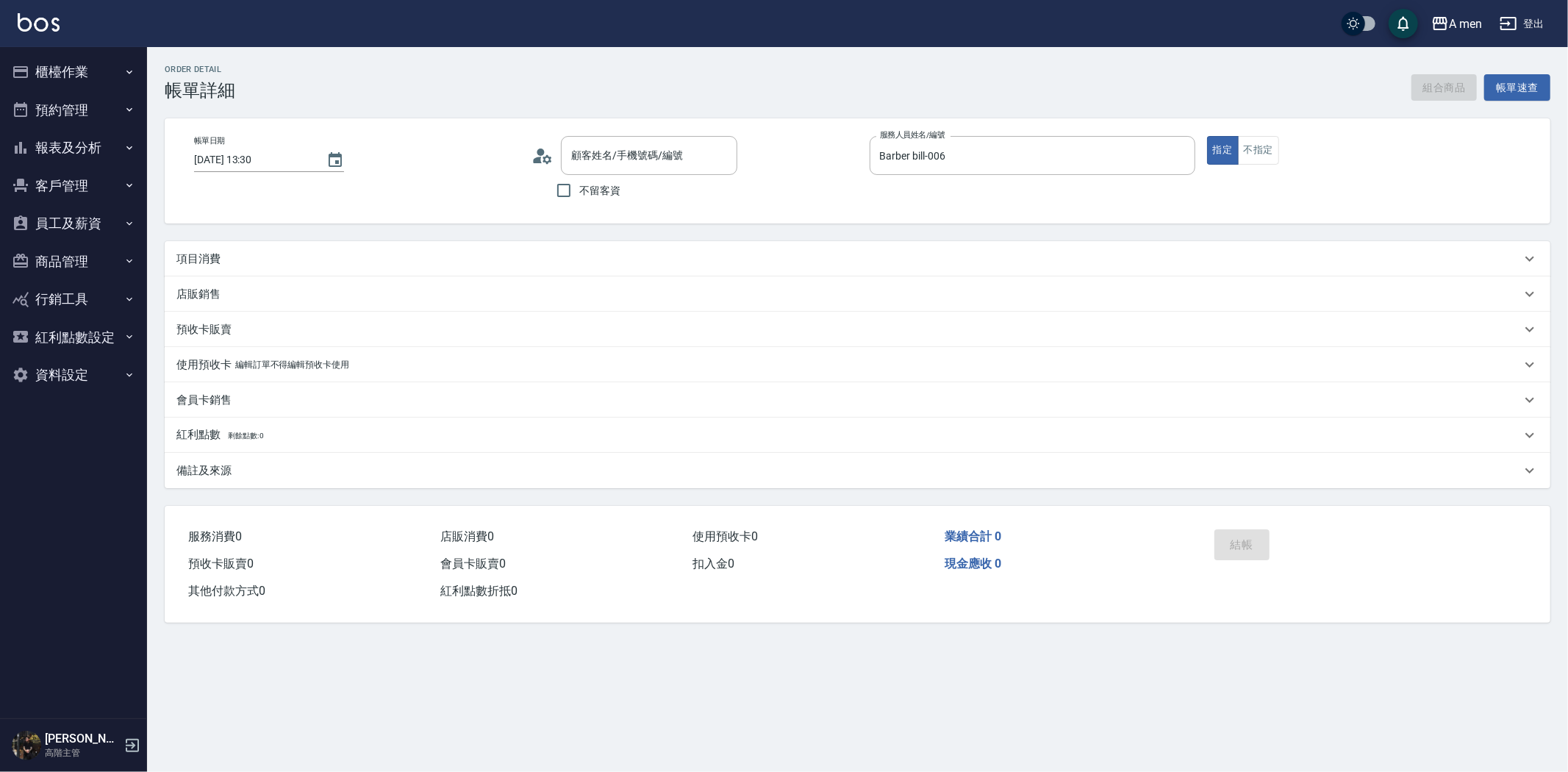
type input "[PERSON_NAME]先生/0910979973/"
click at [530, 246] on div "項目消費" at bounding box center [857, 258] width 1386 height 36
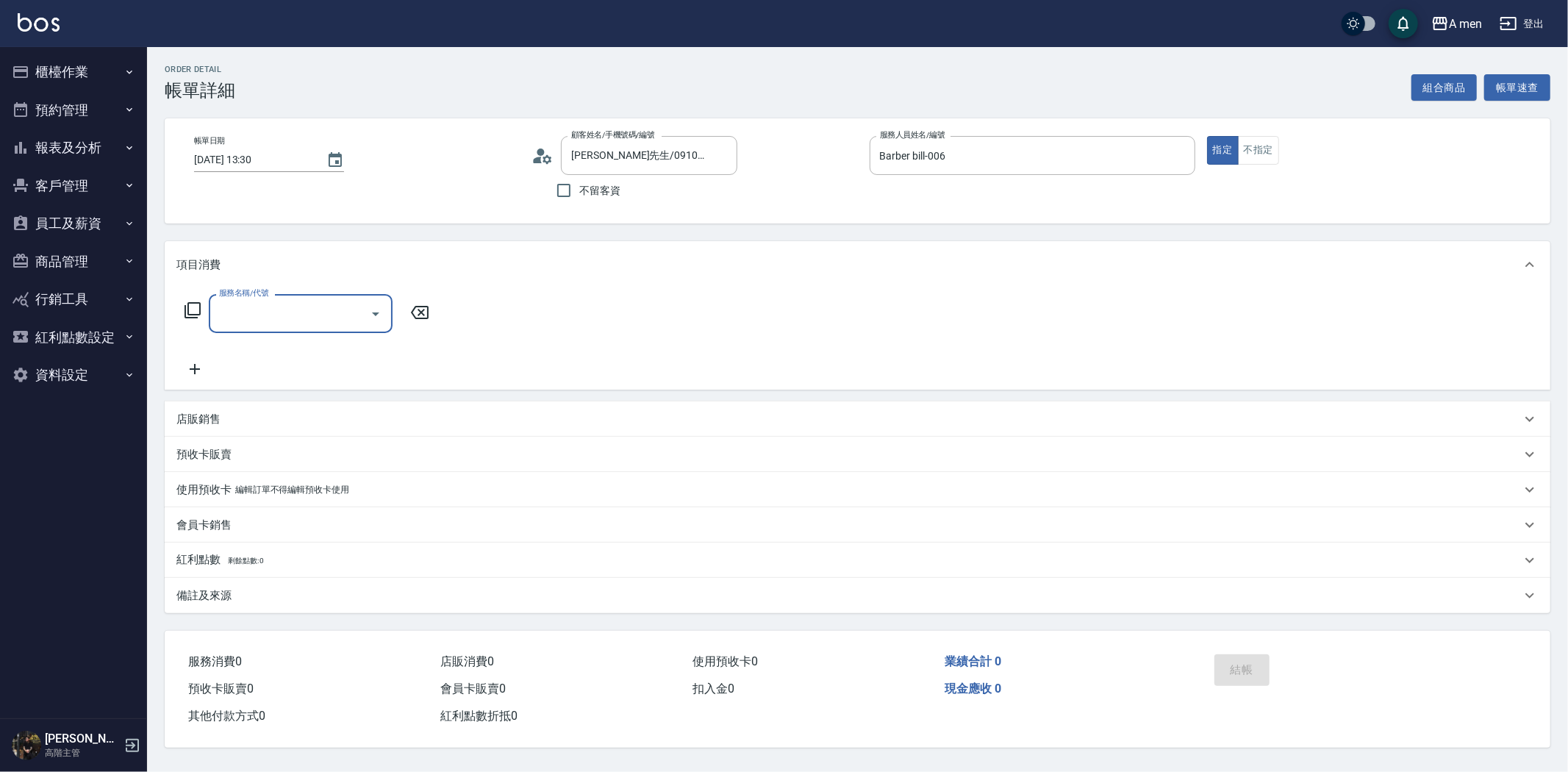
click at [351, 319] on input "服務名稱/代號" at bounding box center [289, 314] width 148 height 26
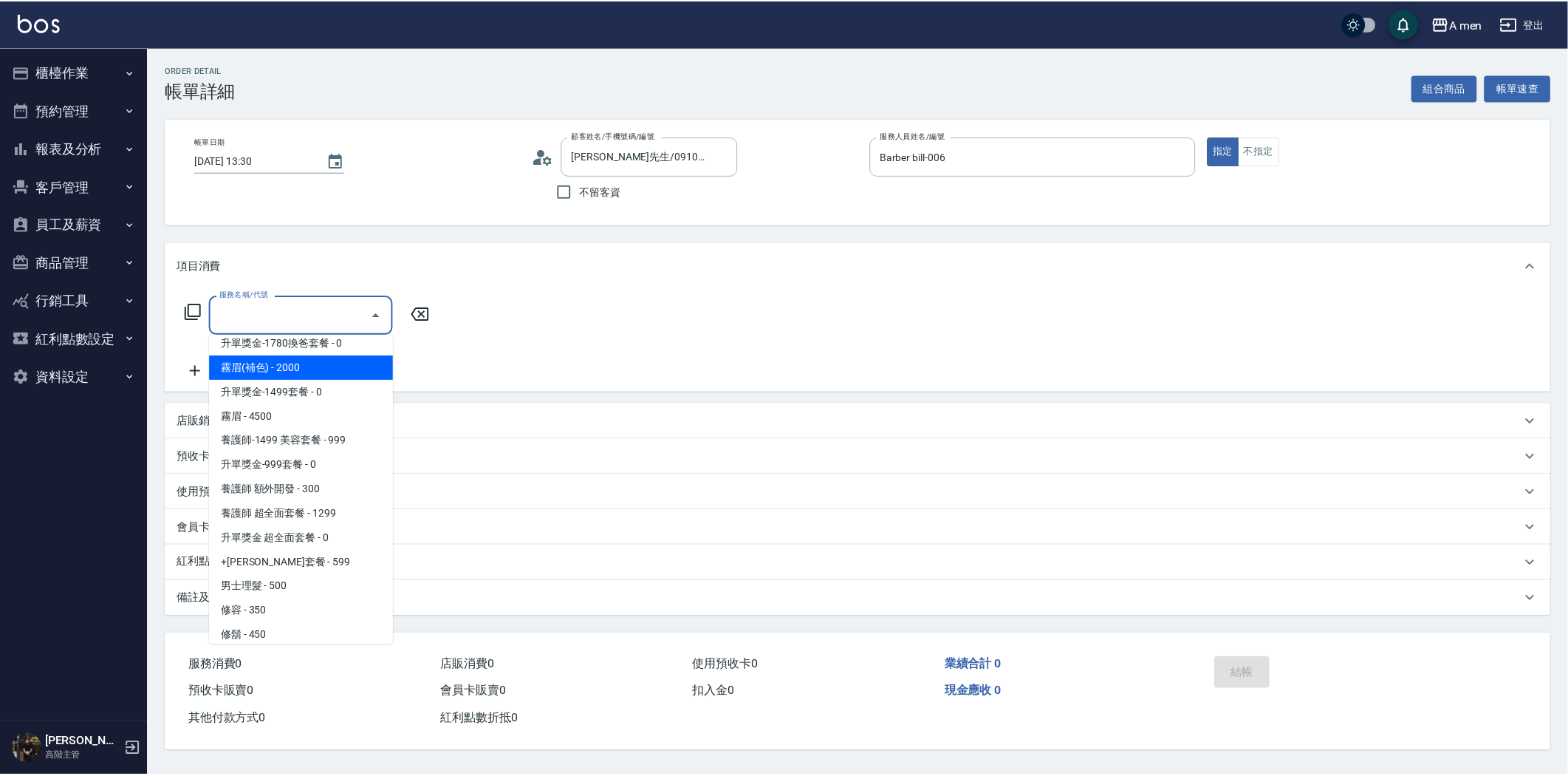
scroll to position [410, 0]
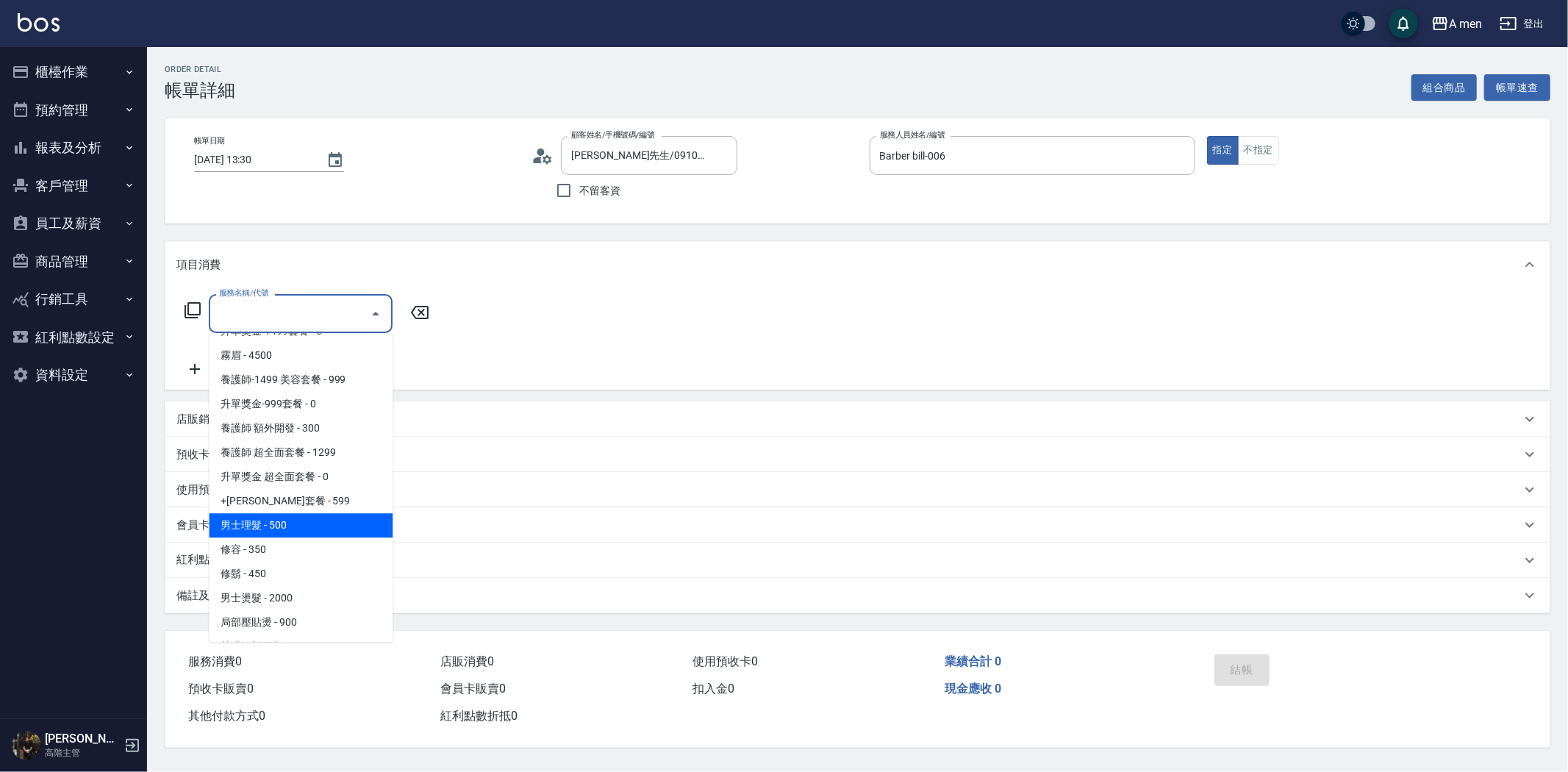
click at [321, 525] on span "男士理髮 - 500" at bounding box center [301, 525] width 184 height 24
type input "男士理髮(A01)"
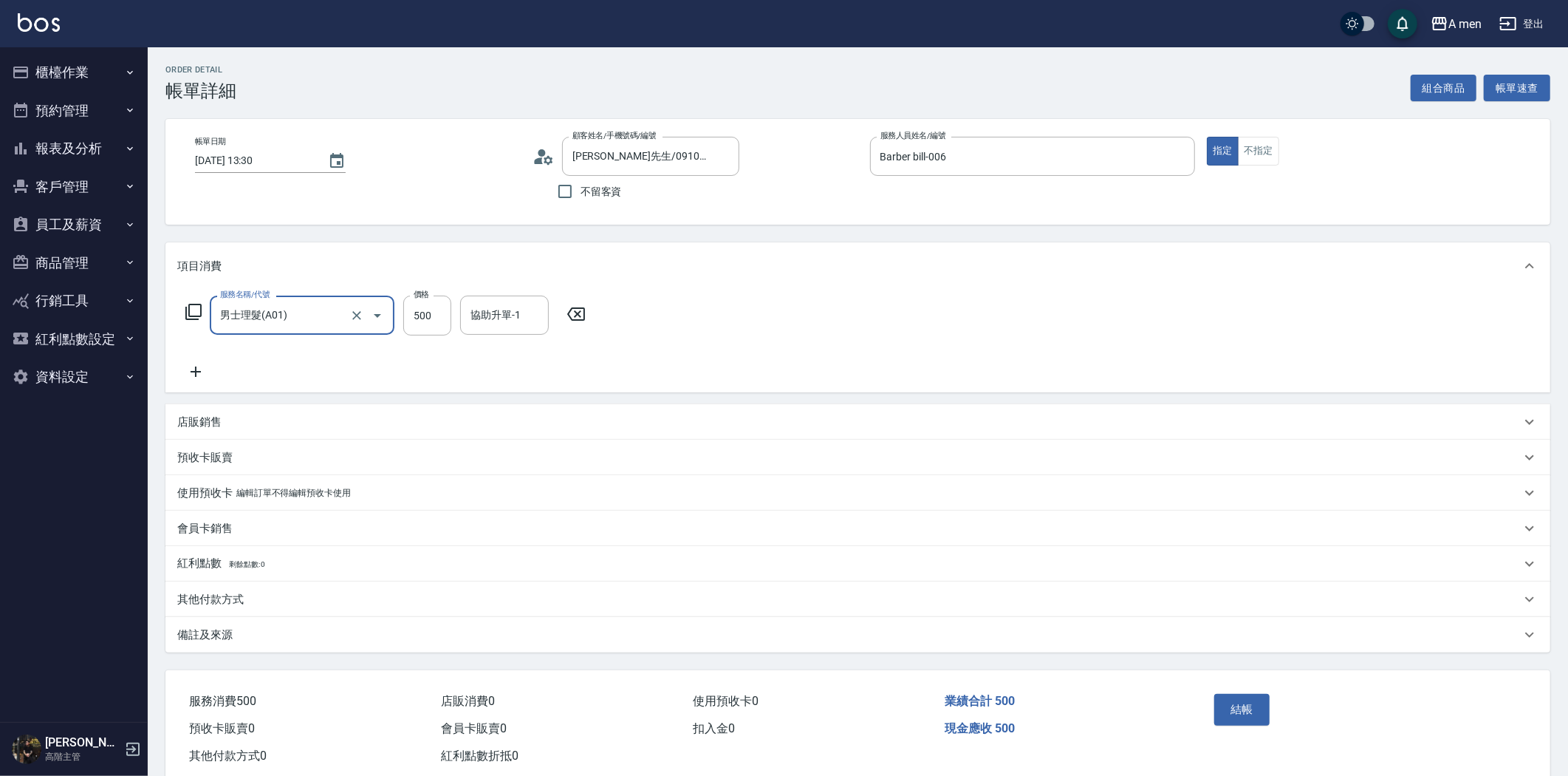
click at [571, 319] on icon at bounding box center [575, 314] width 17 height 13
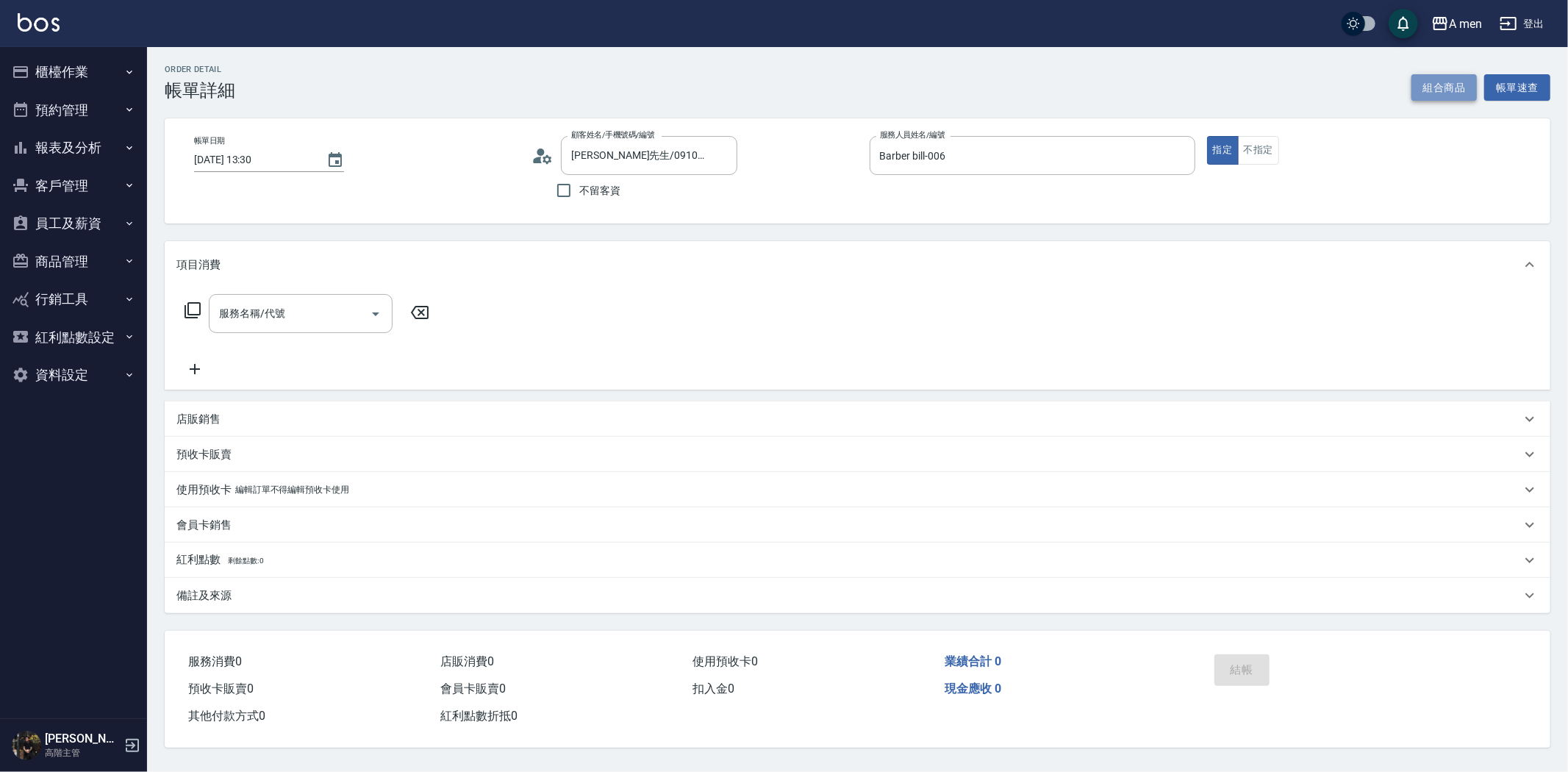
click at [1454, 82] on button "組合商品" at bounding box center [1444, 88] width 66 height 27
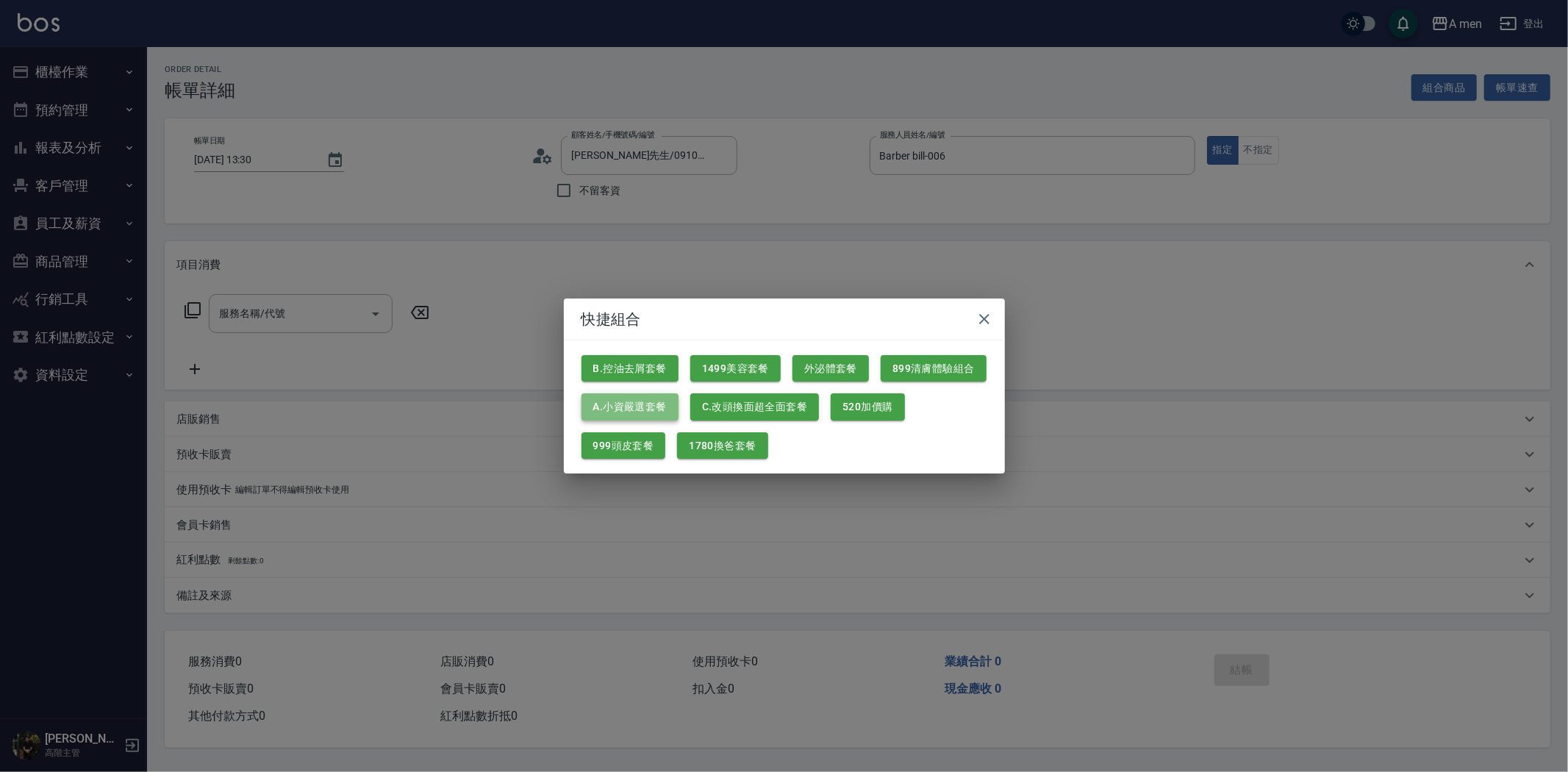
click at [636, 413] on button "A.小資嚴選套餐" at bounding box center [630, 406] width 97 height 27
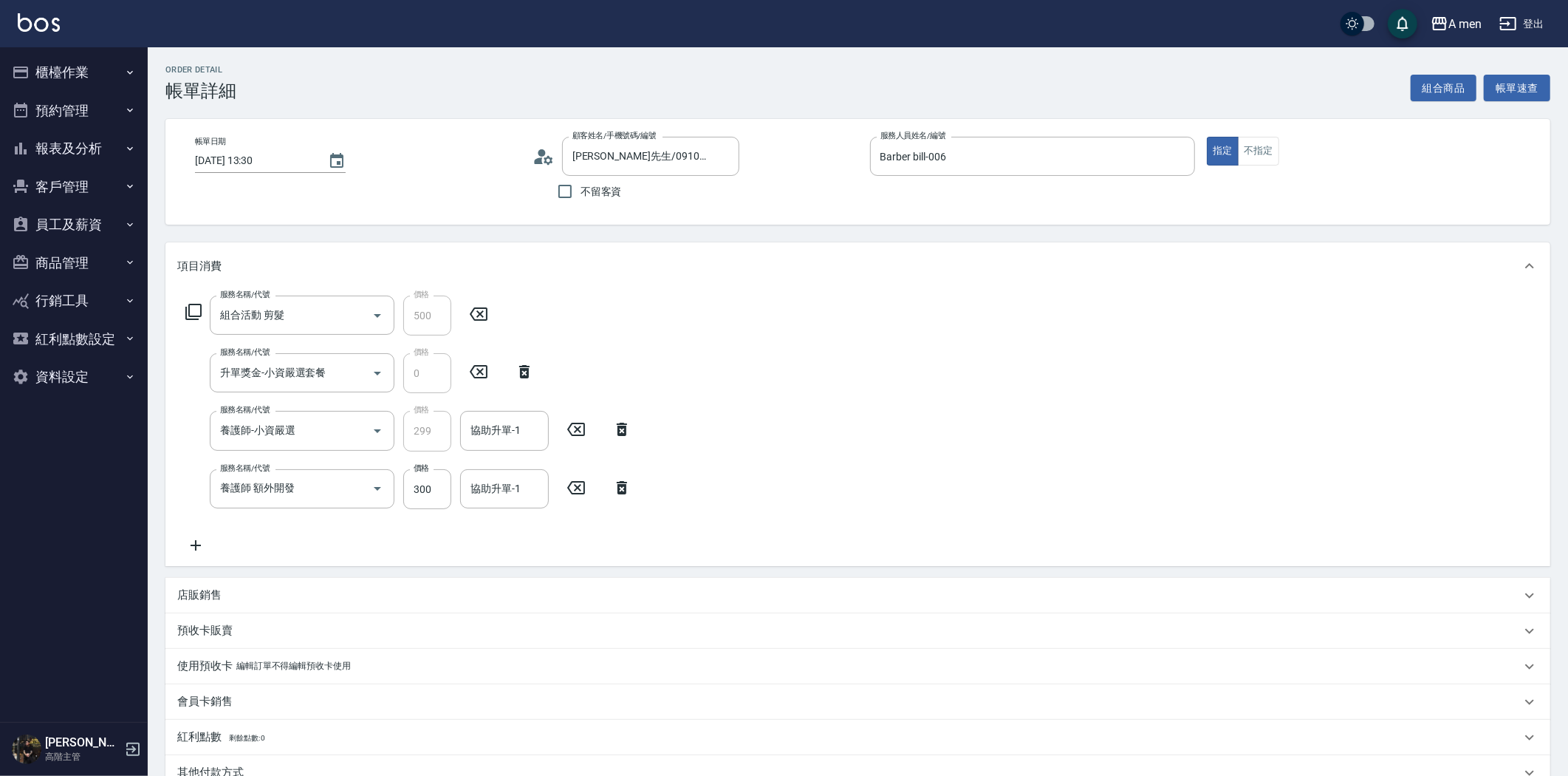
click at [629, 484] on icon at bounding box center [622, 488] width 37 height 17
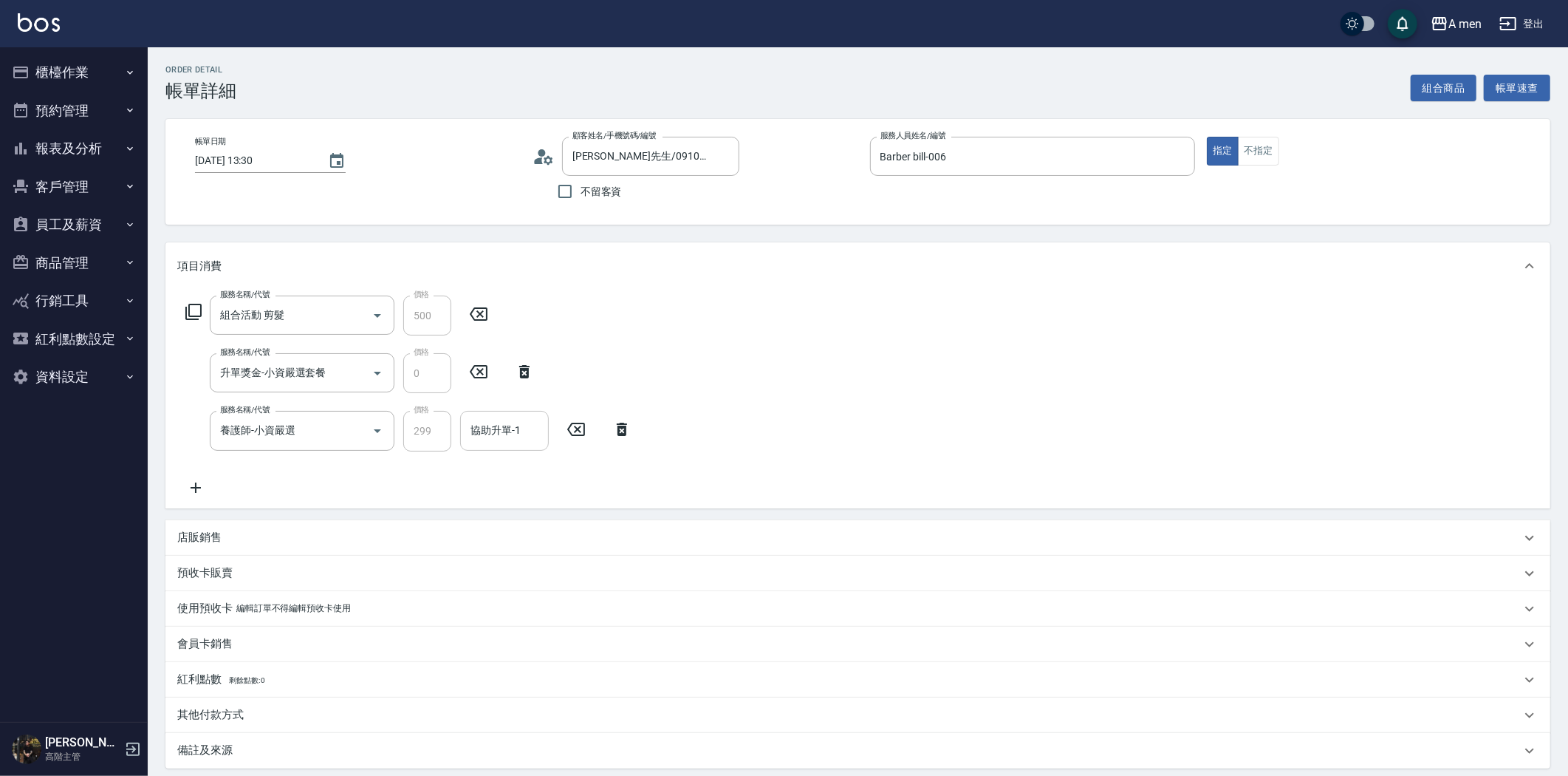
click at [510, 437] on div "協助升單-1 協助升單-1" at bounding box center [504, 430] width 89 height 39
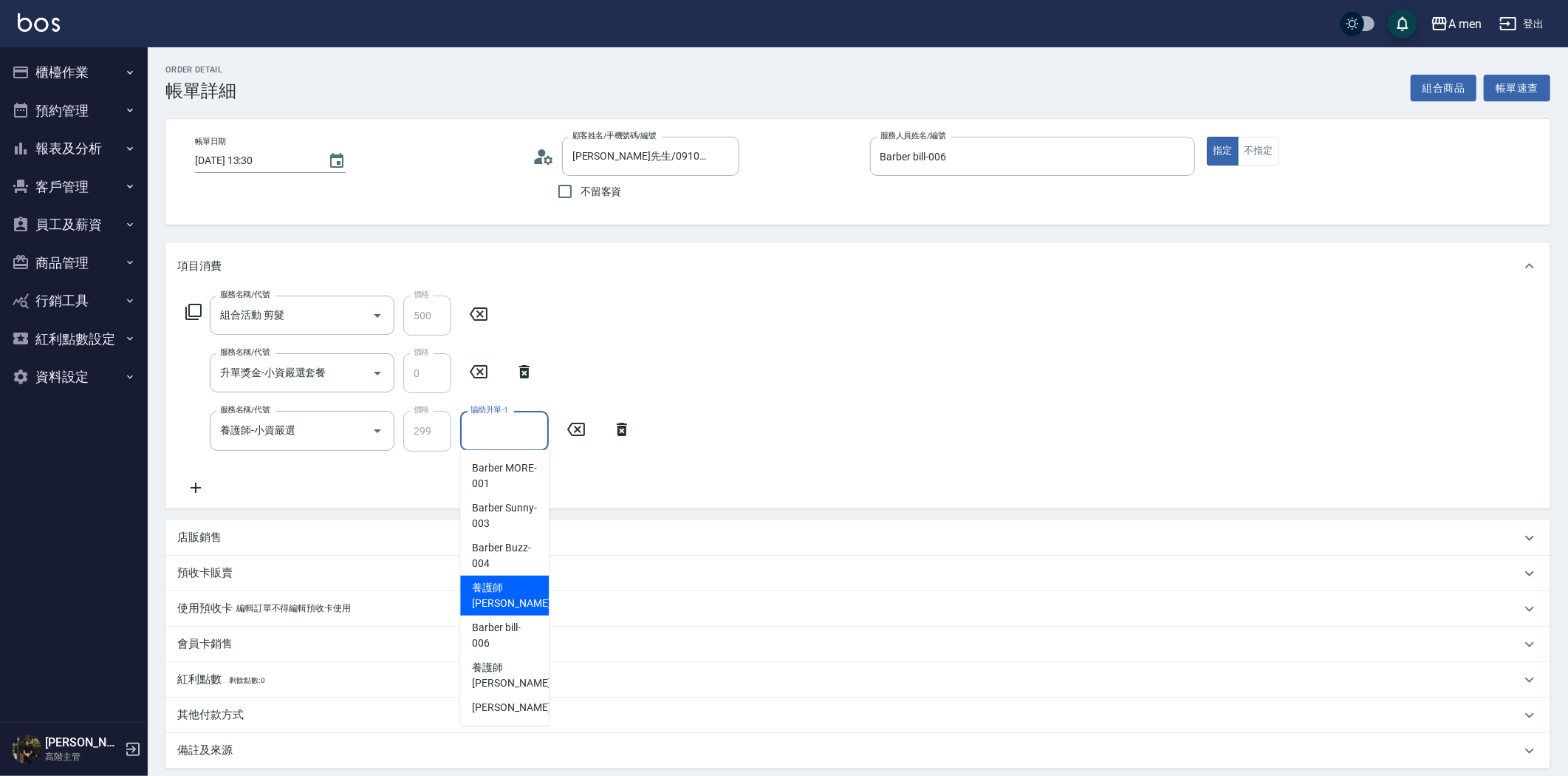
click at [507, 604] on span "養護師 [PERSON_NAME] -005" at bounding box center [522, 596] width 99 height 31
type input "養護師 [PERSON_NAME]-005"
click at [343, 537] on div "店販銷售" at bounding box center [849, 537] width 1343 height 16
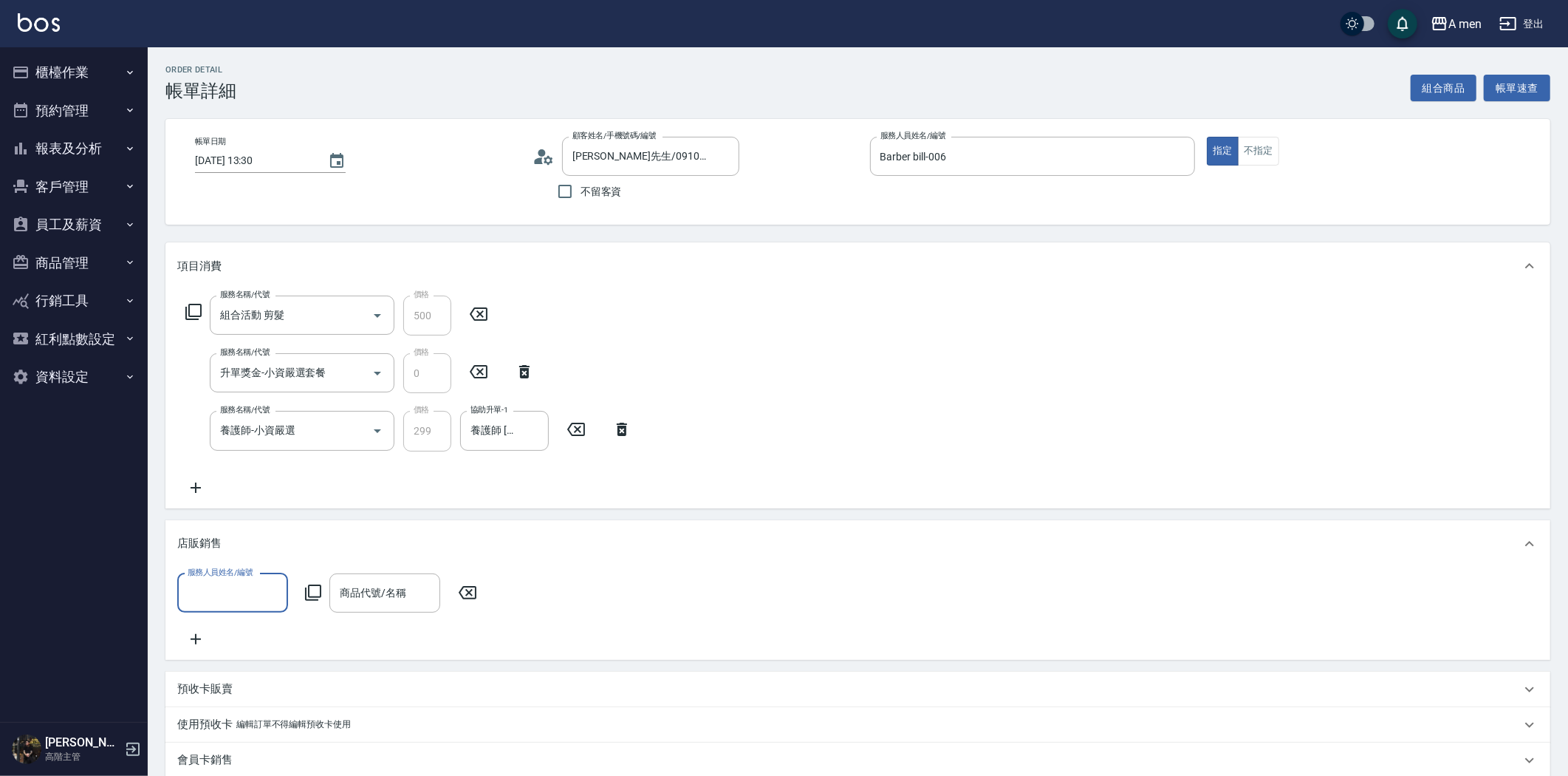
scroll to position [0, 0]
click at [239, 591] on input "服務人員姓名/編號" at bounding box center [232, 593] width 98 height 26
click at [241, 498] on span "Barber bill -006" at bounding box center [221, 491] width 65 height 16
type input "Barber bill-006"
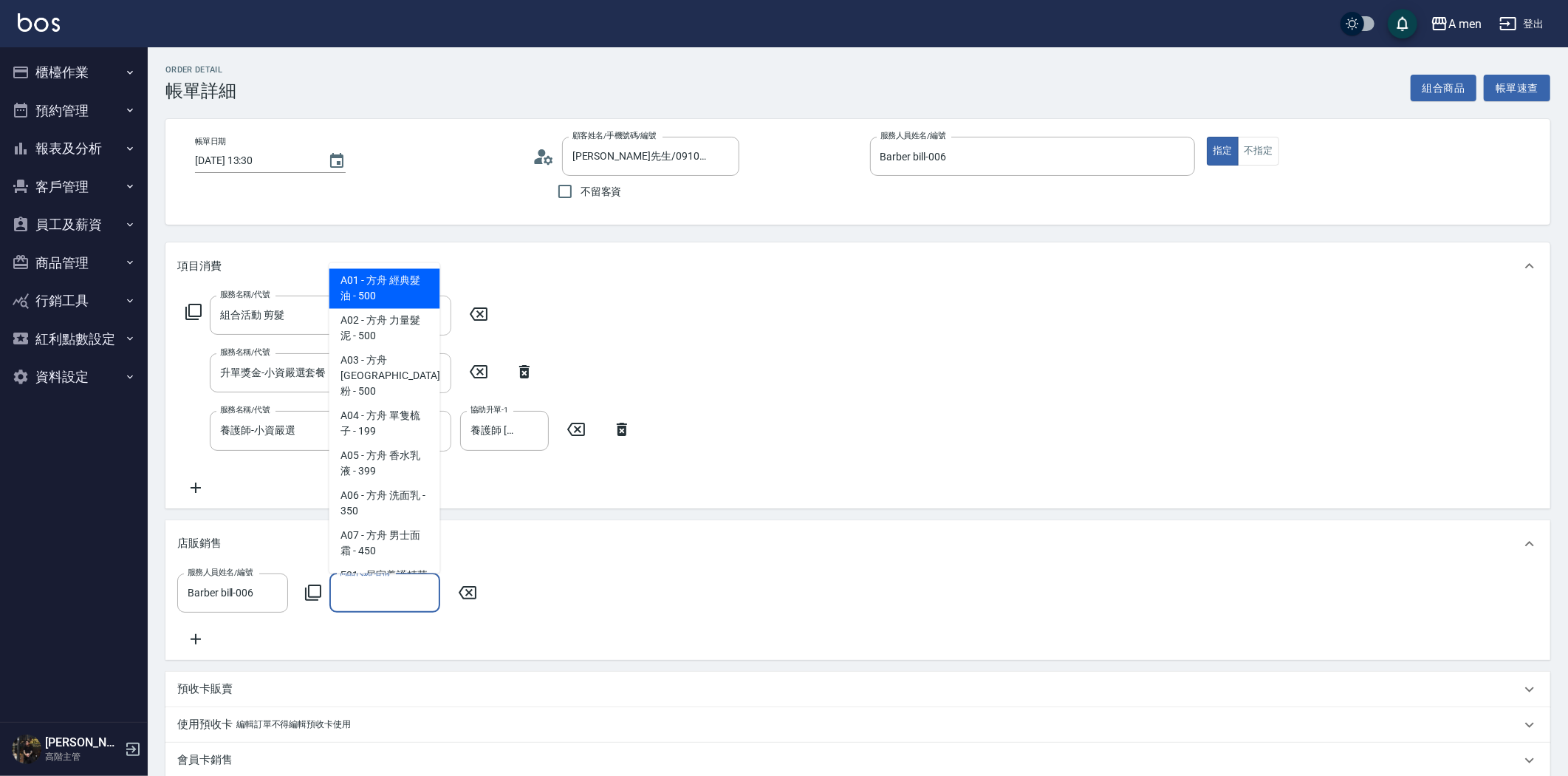
click at [353, 586] on div "商品代號/名稱 商品代號/名稱" at bounding box center [384, 592] width 111 height 39
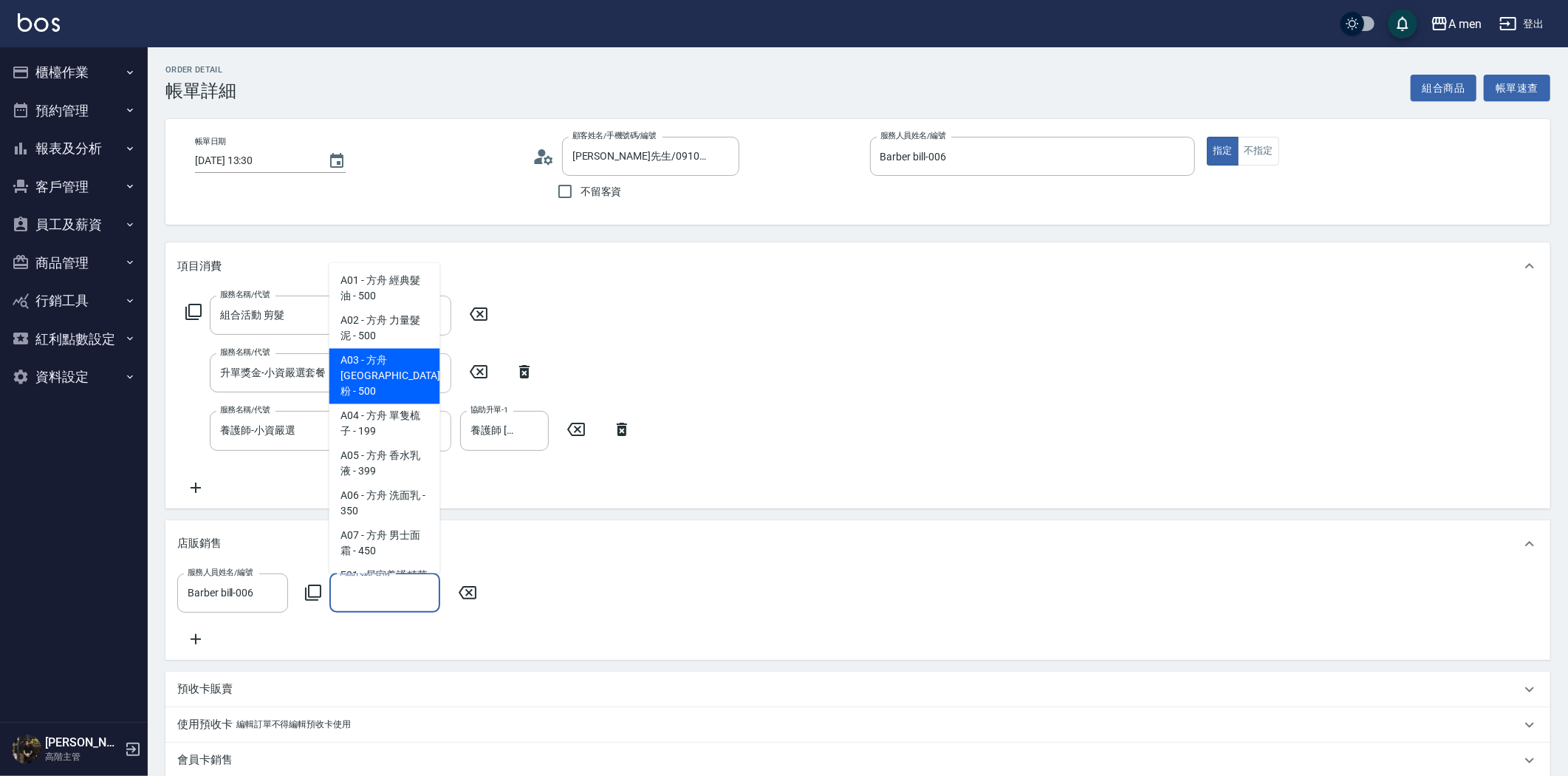
click at [396, 371] on span "A03 - 方舟 [GEOGRAPHIC_DATA]粉 - 500" at bounding box center [384, 376] width 111 height 56
type input "[PERSON_NAME]粉"
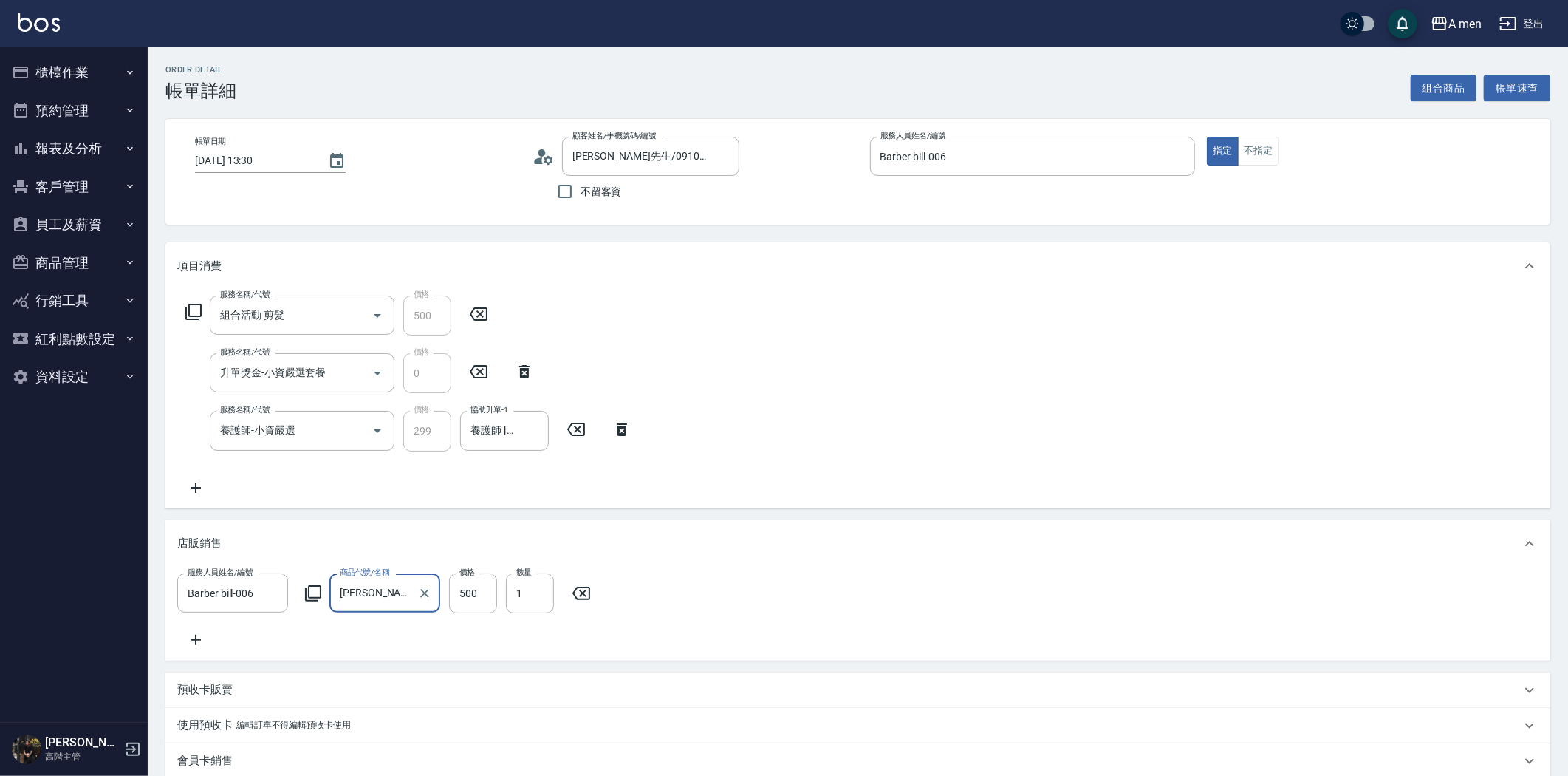
click at [503, 601] on div "服務人員姓名/編號 Barber bill-006 服務人員姓名/編號 商品代號/名稱 [PERSON_NAME]澎粉 商品代號/名稱 價格 500 價格 數…" at bounding box center [388, 593] width 422 height 40
click at [482, 594] on input "500" at bounding box center [473, 593] width 48 height 40
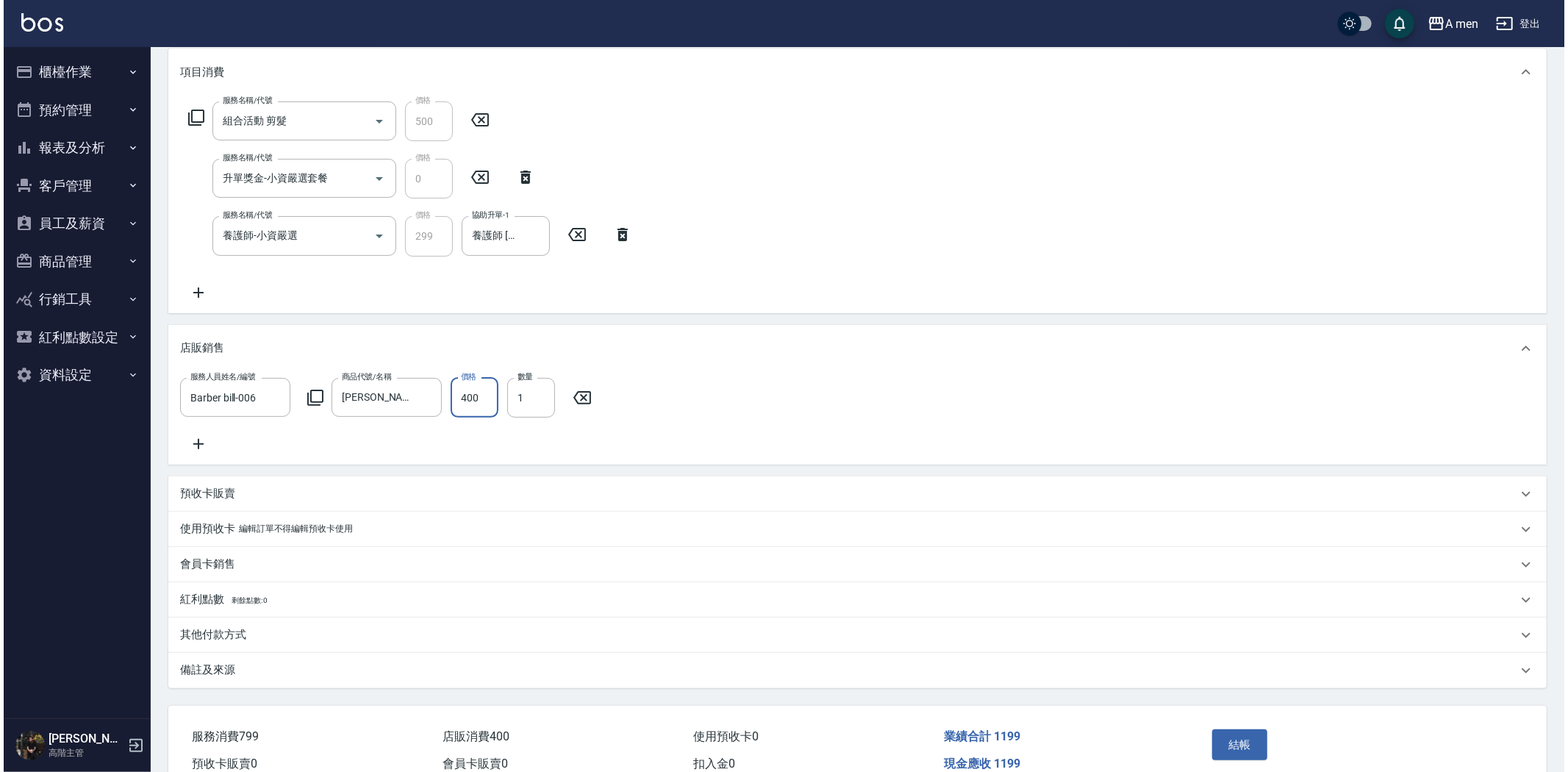
scroll to position [277, 0]
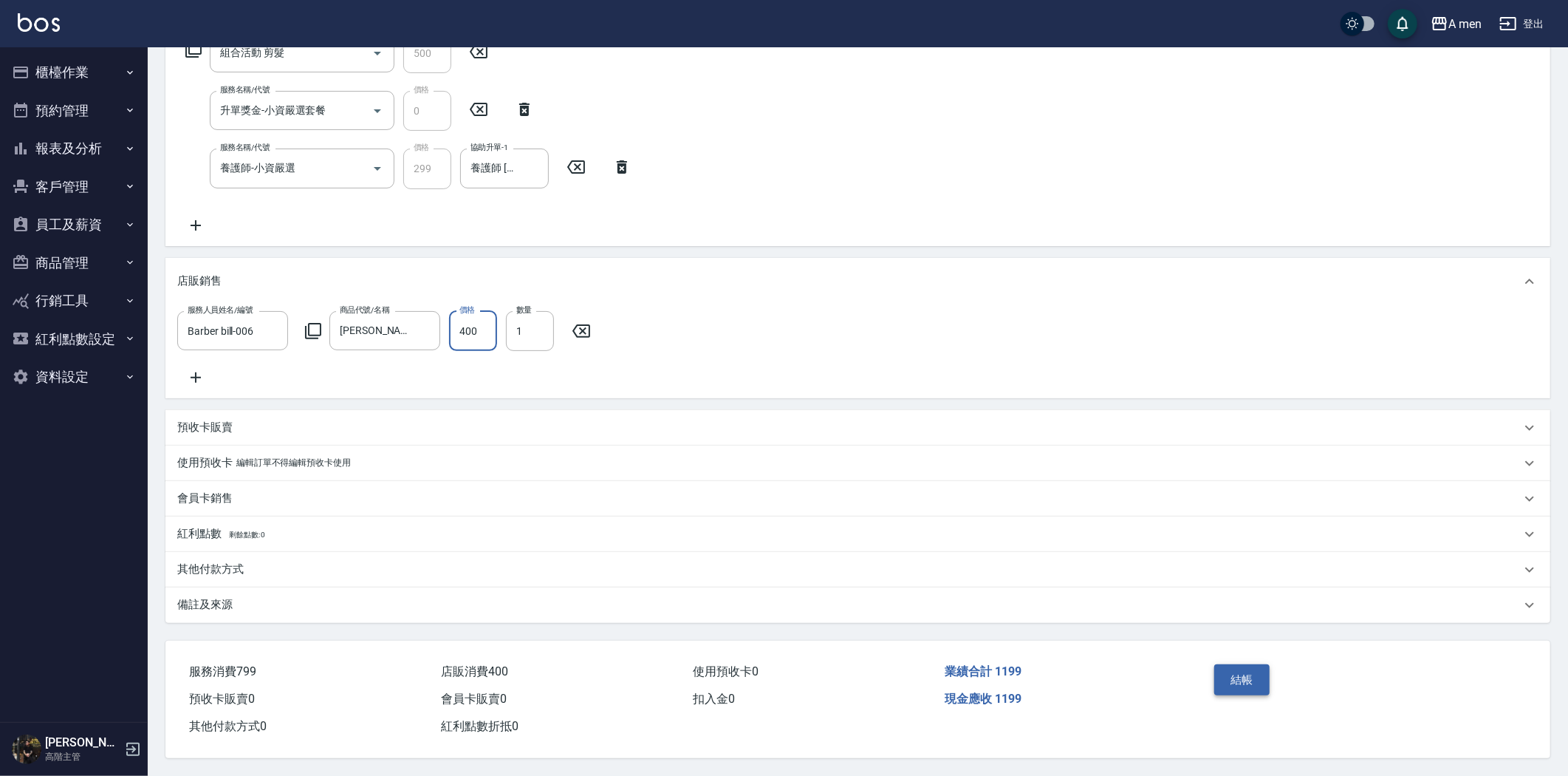
type input "400"
click at [1257, 664] on div "結帳" at bounding box center [1285, 691] width 153 height 64
click at [1256, 665] on button "結帳" at bounding box center [1242, 679] width 56 height 31
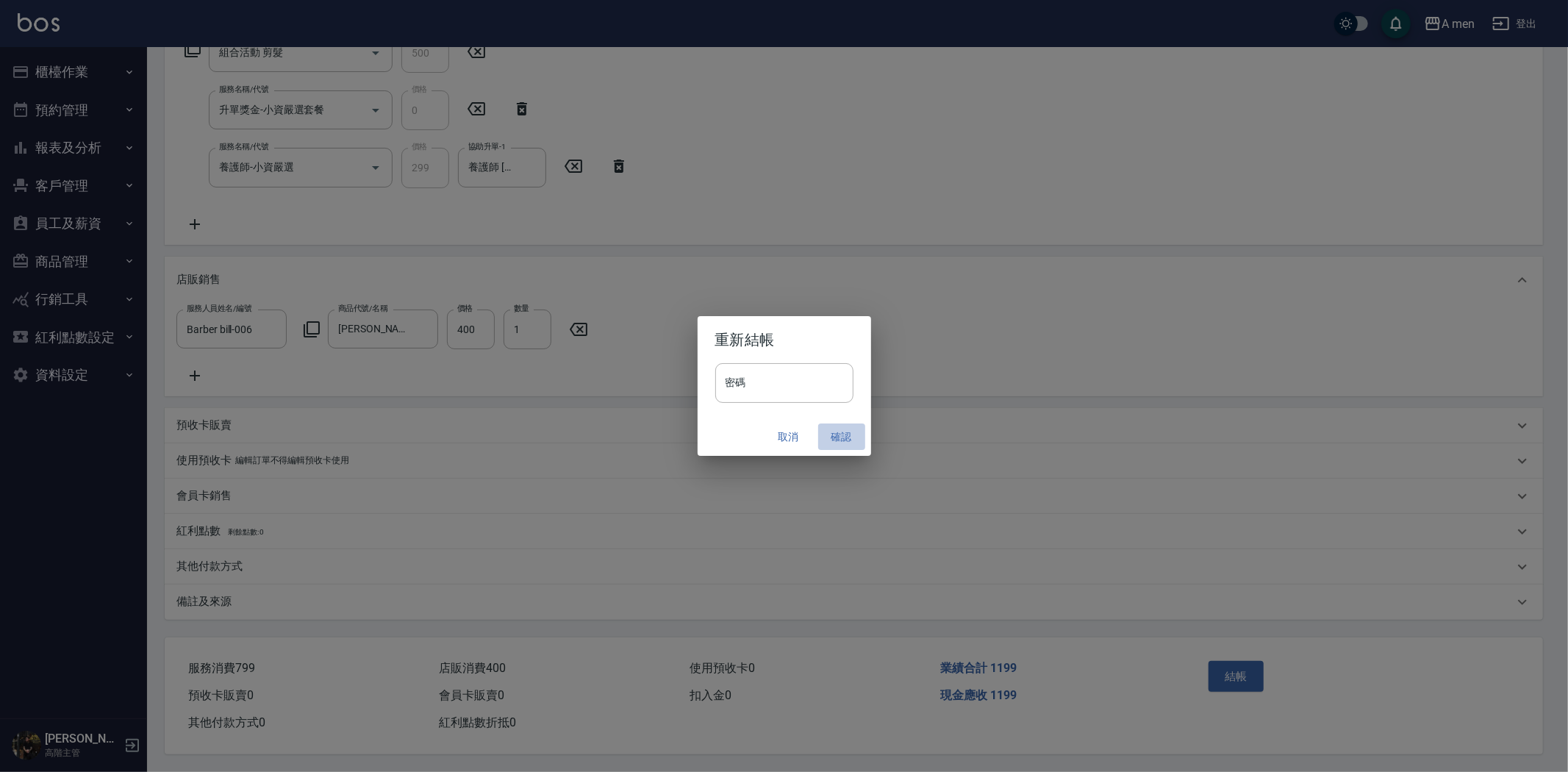
click at [843, 443] on button "確認" at bounding box center [842, 437] width 47 height 27
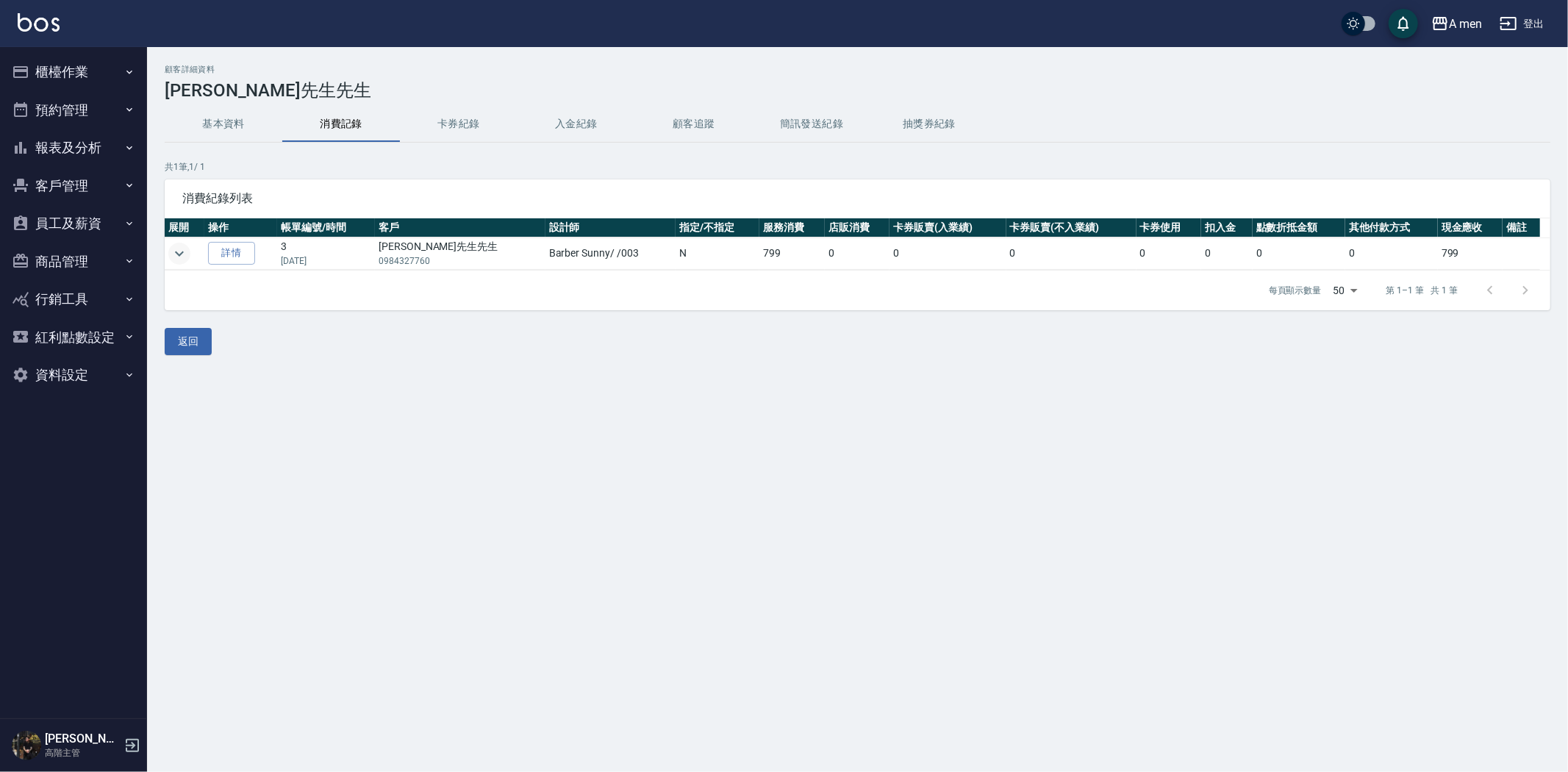
click at [171, 245] on icon "expand row" at bounding box center [179, 253] width 17 height 17
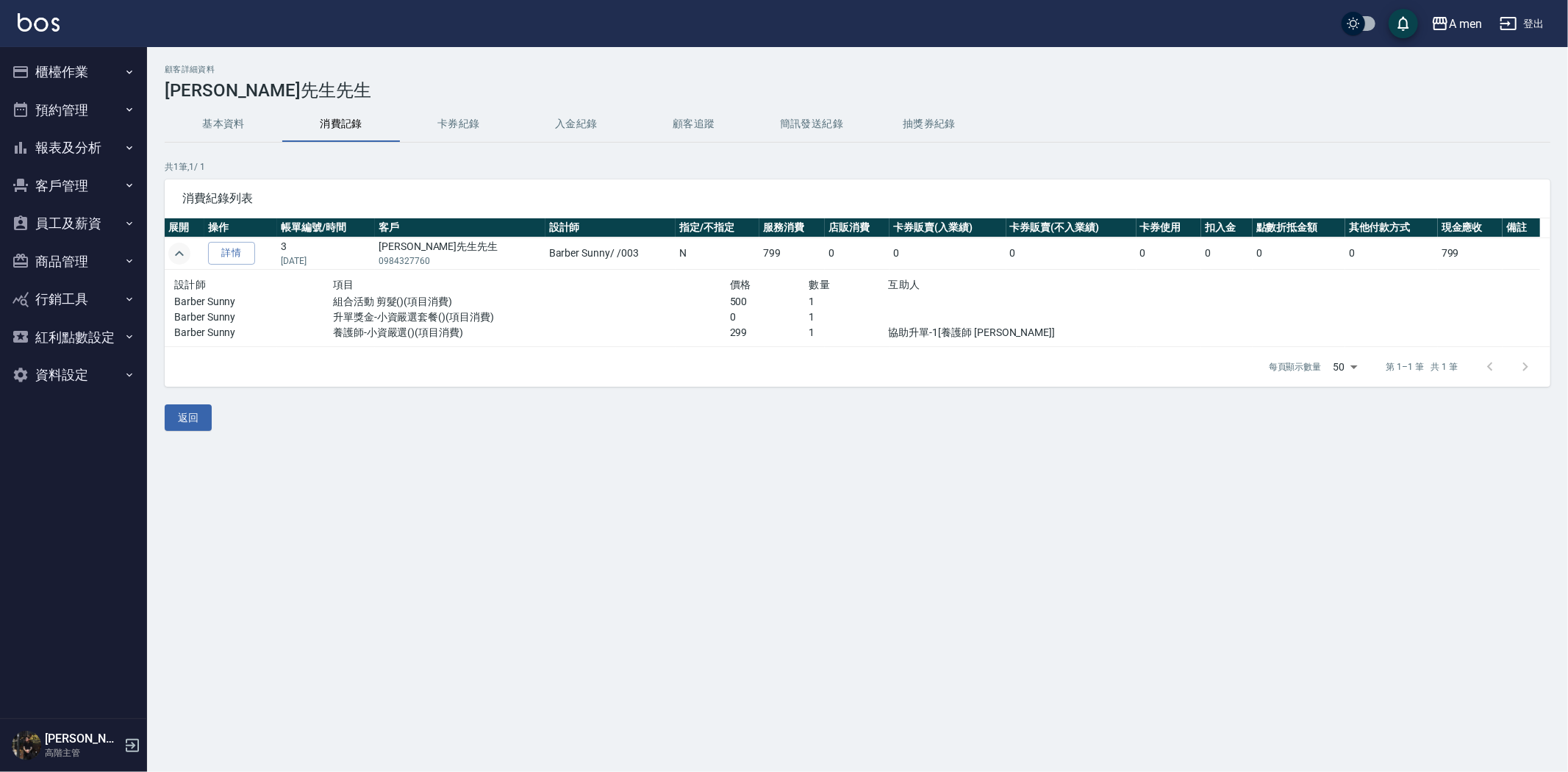
click at [177, 251] on icon "expand row" at bounding box center [179, 253] width 17 height 17
